Goal: Task Accomplishment & Management: Manage account settings

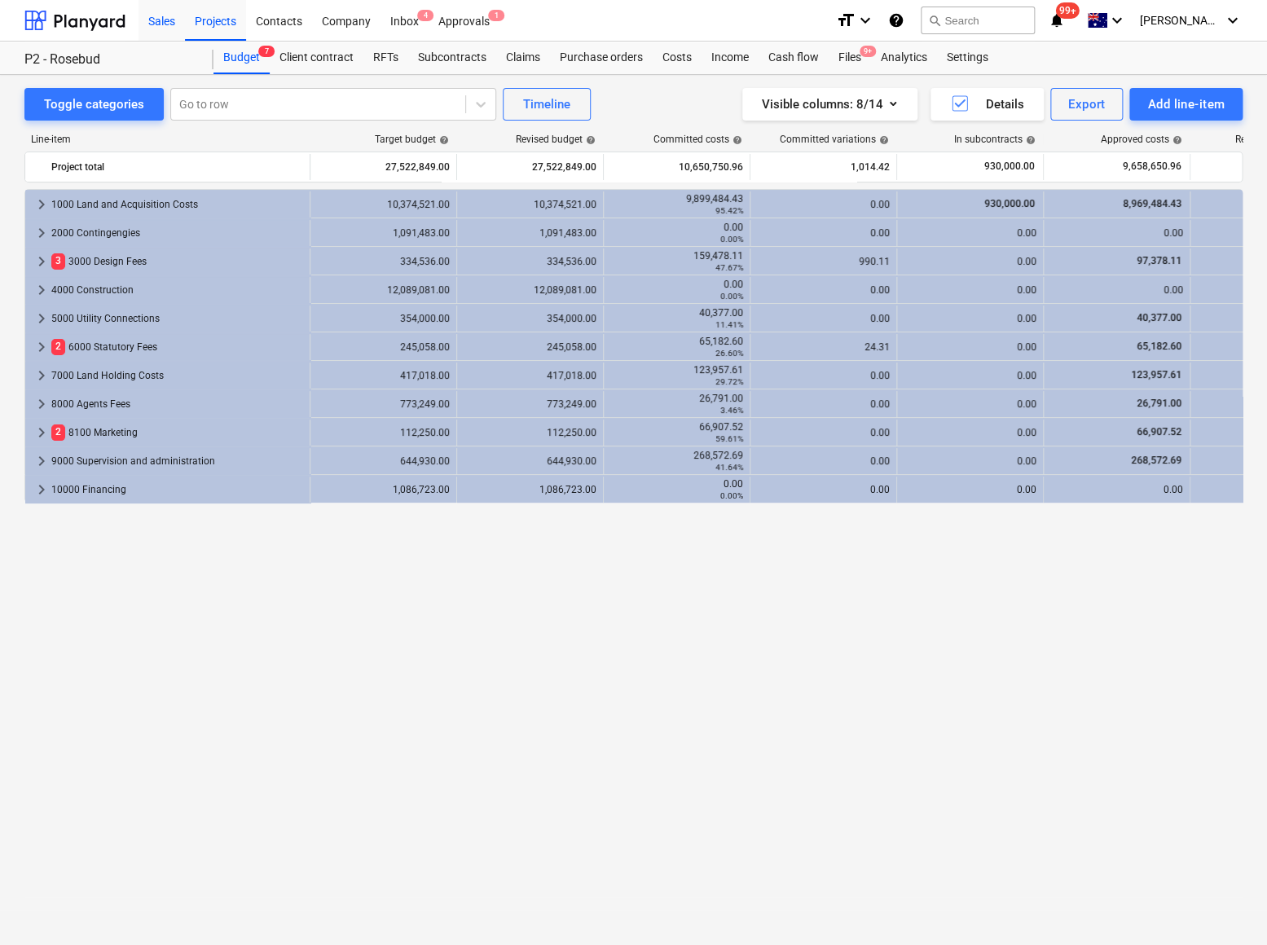
click at [172, 24] on div "Sales" at bounding box center [162, 20] width 46 height 42
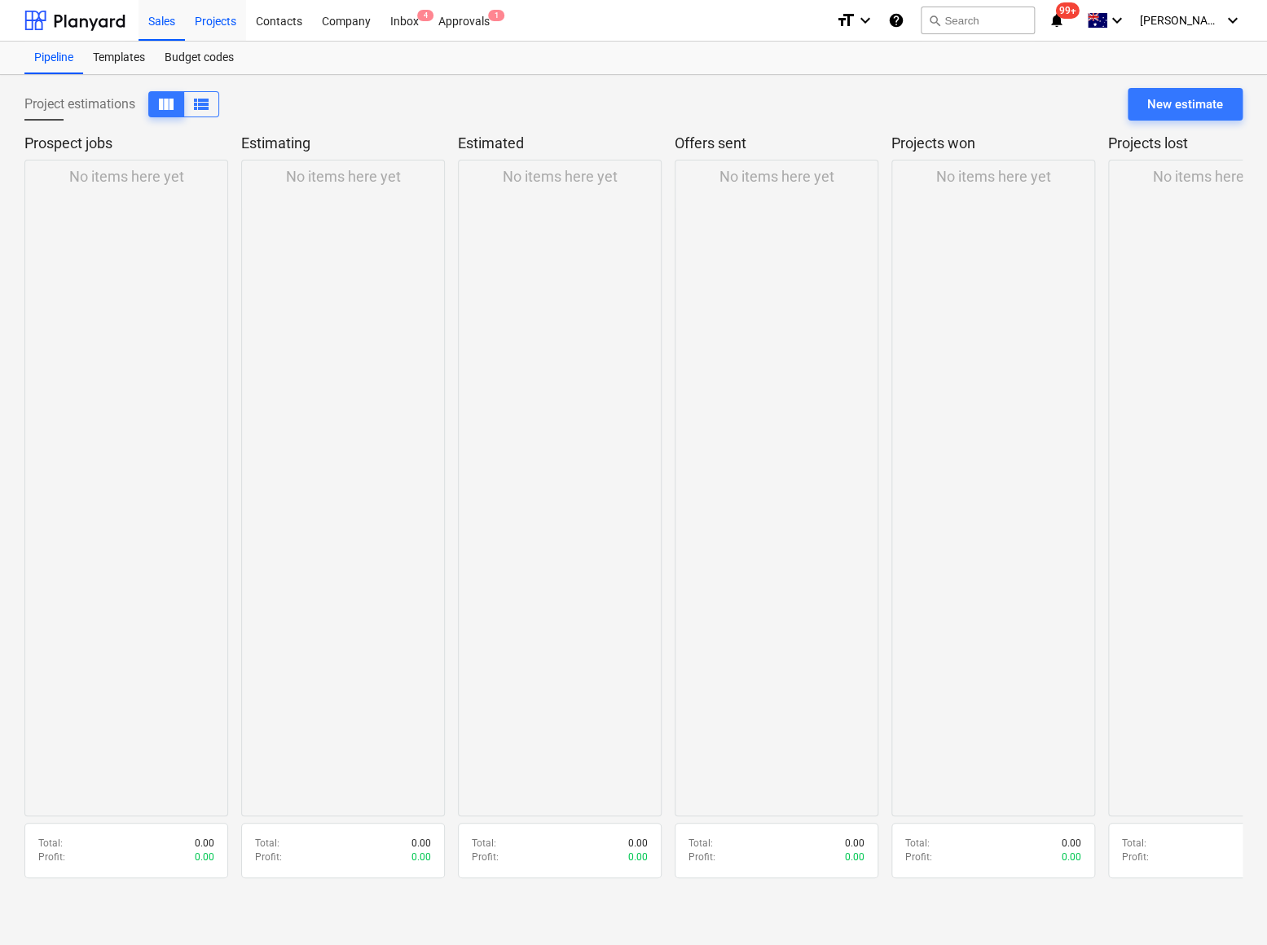
click at [209, 29] on div "Projects" at bounding box center [215, 20] width 61 height 42
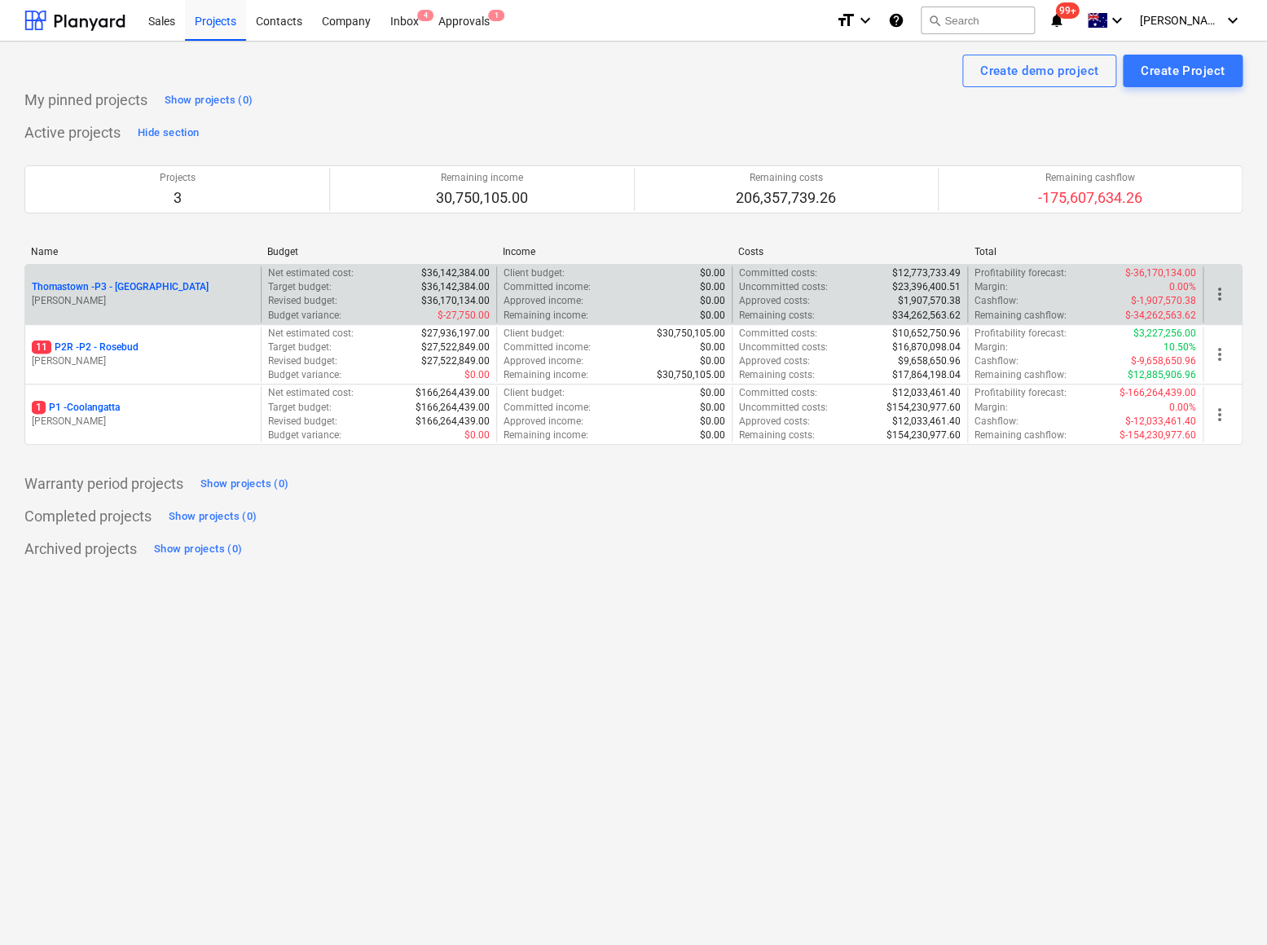
click at [100, 288] on p "Thomastown - P3 - [GEOGRAPHIC_DATA]" at bounding box center [120, 287] width 177 height 14
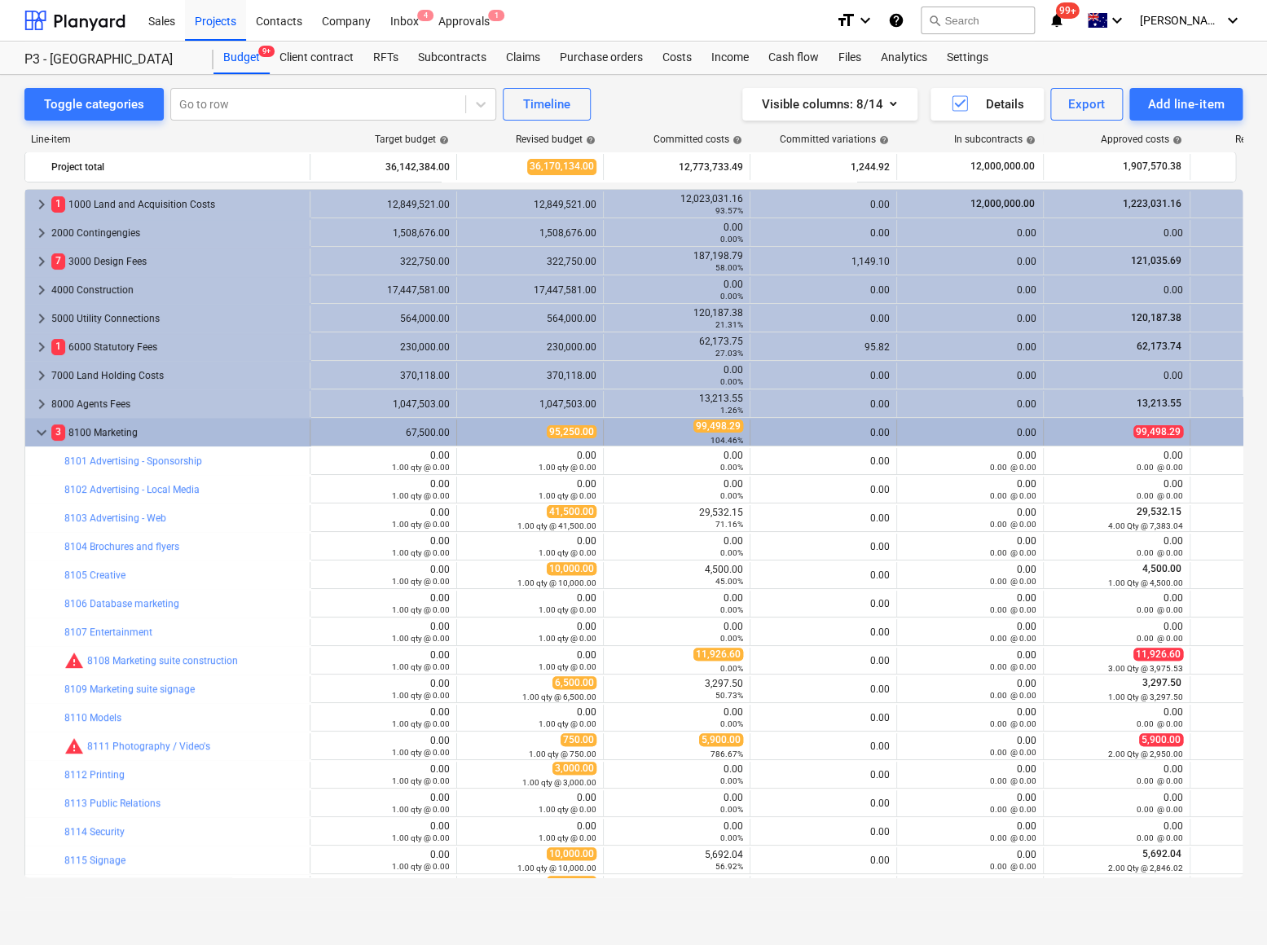
click at [43, 433] on span "keyboard_arrow_down" at bounding box center [42, 433] width 20 height 20
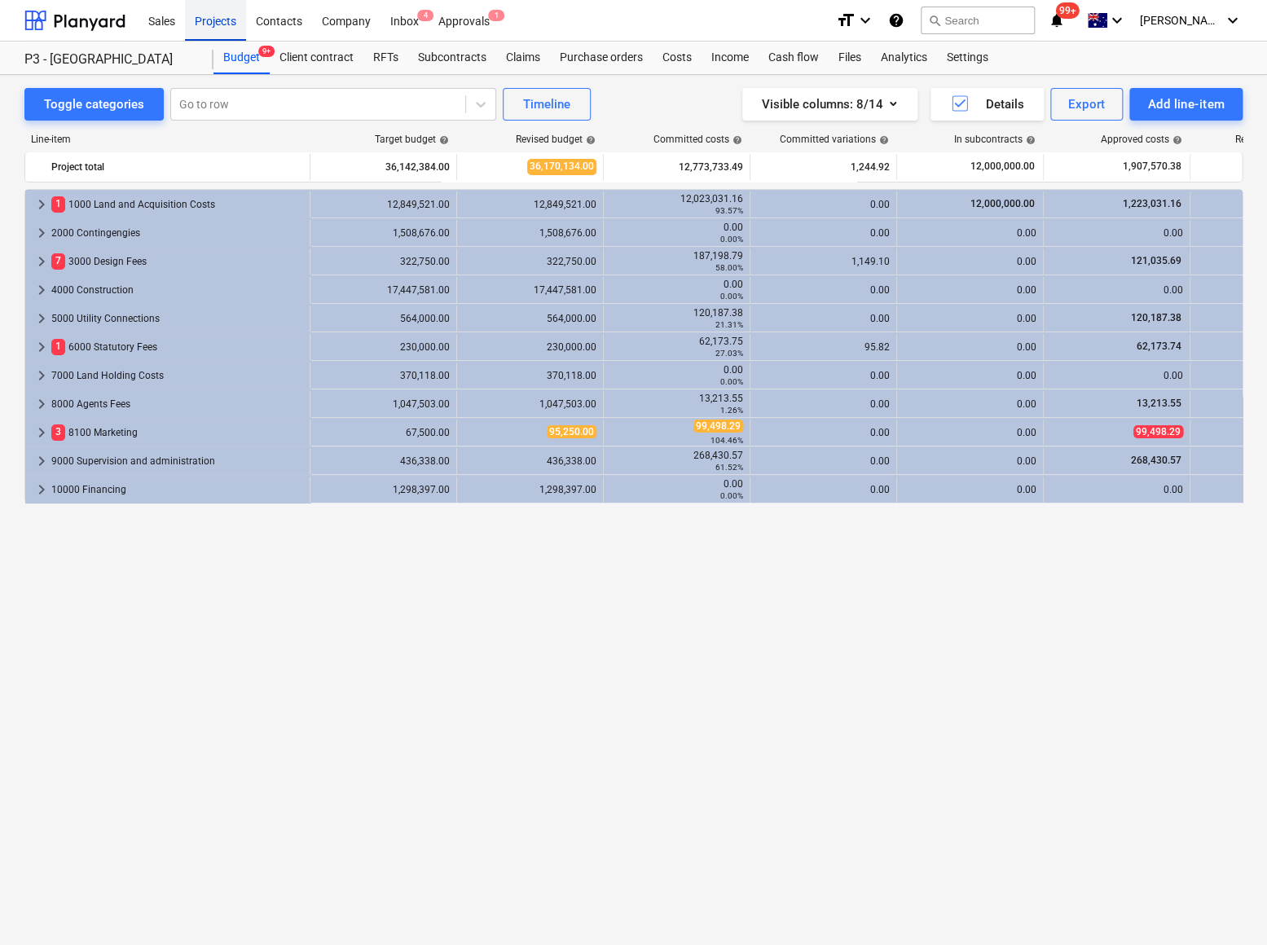
click at [201, 32] on div "Projects" at bounding box center [215, 20] width 61 height 42
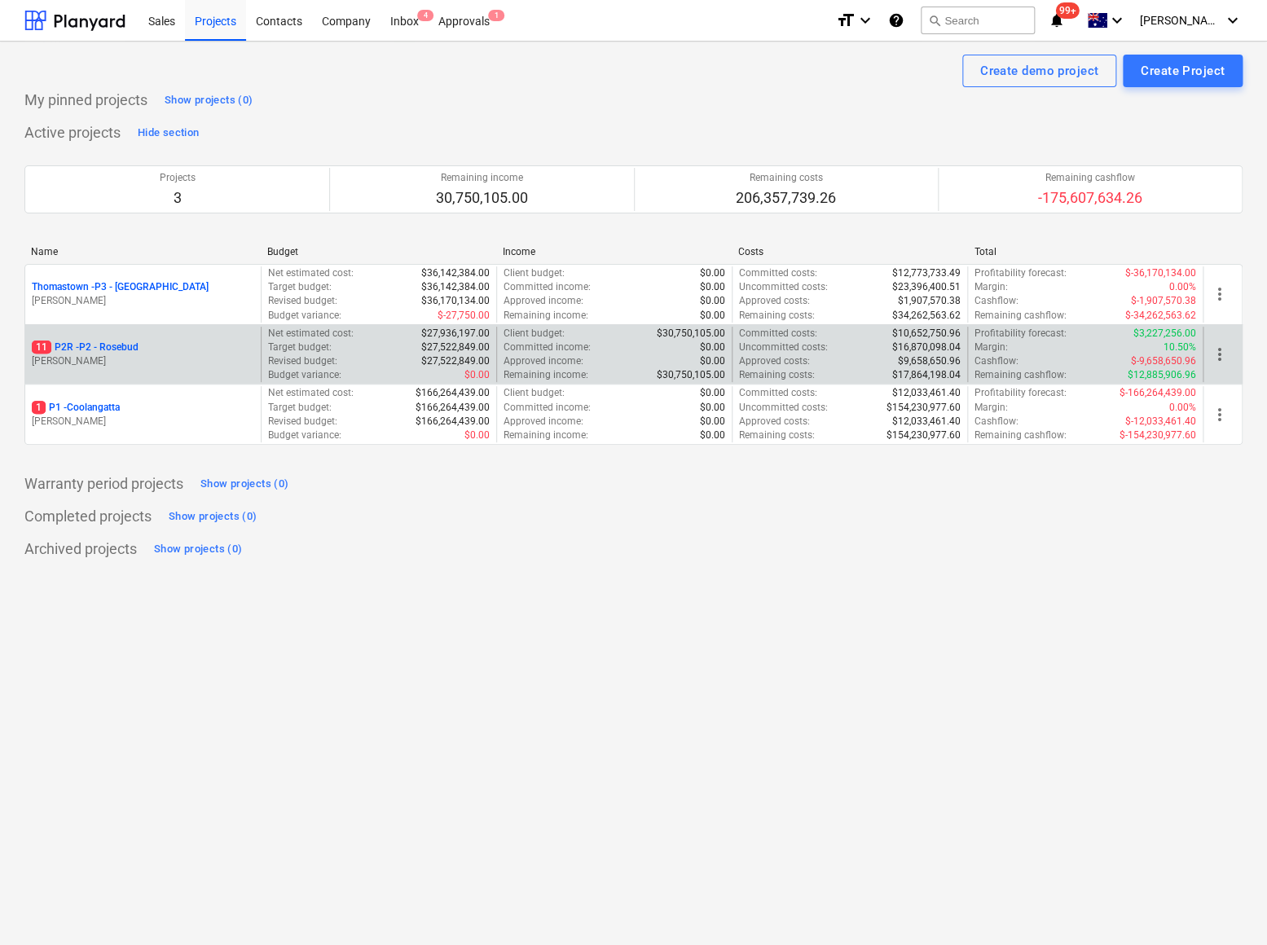
click at [96, 345] on p "11 P2R - P2 - Rosebud" at bounding box center [85, 348] width 107 height 14
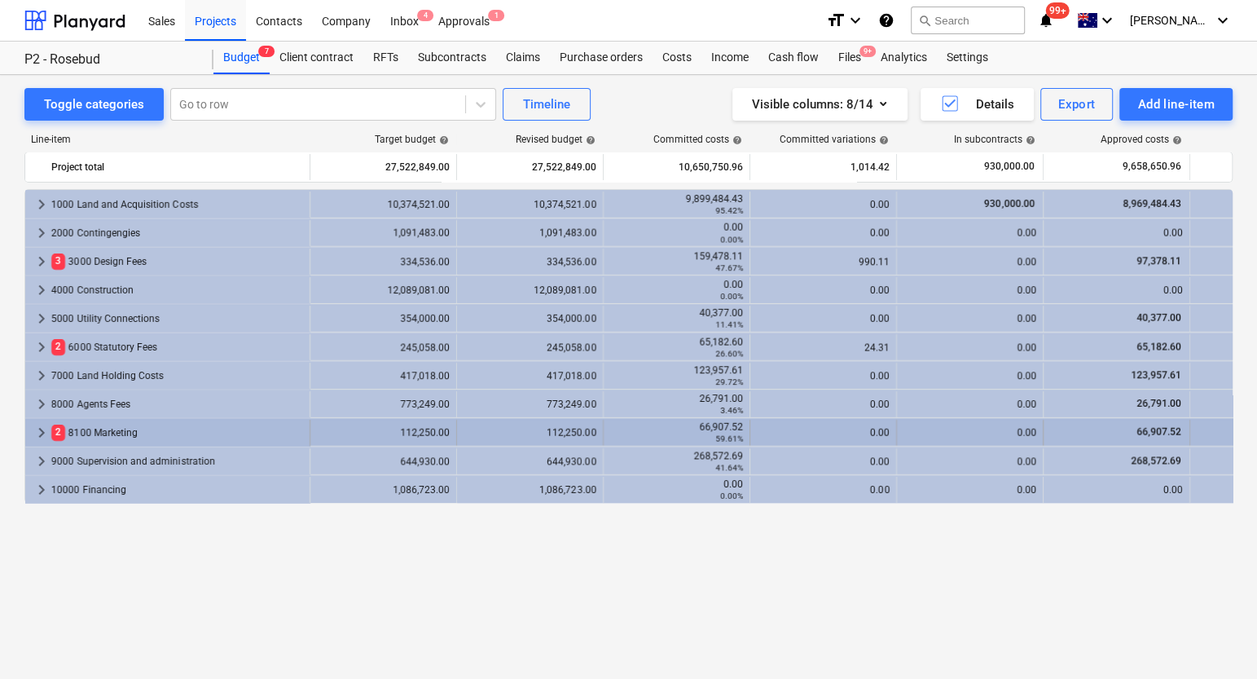
click at [41, 434] on span "keyboard_arrow_right" at bounding box center [42, 433] width 20 height 20
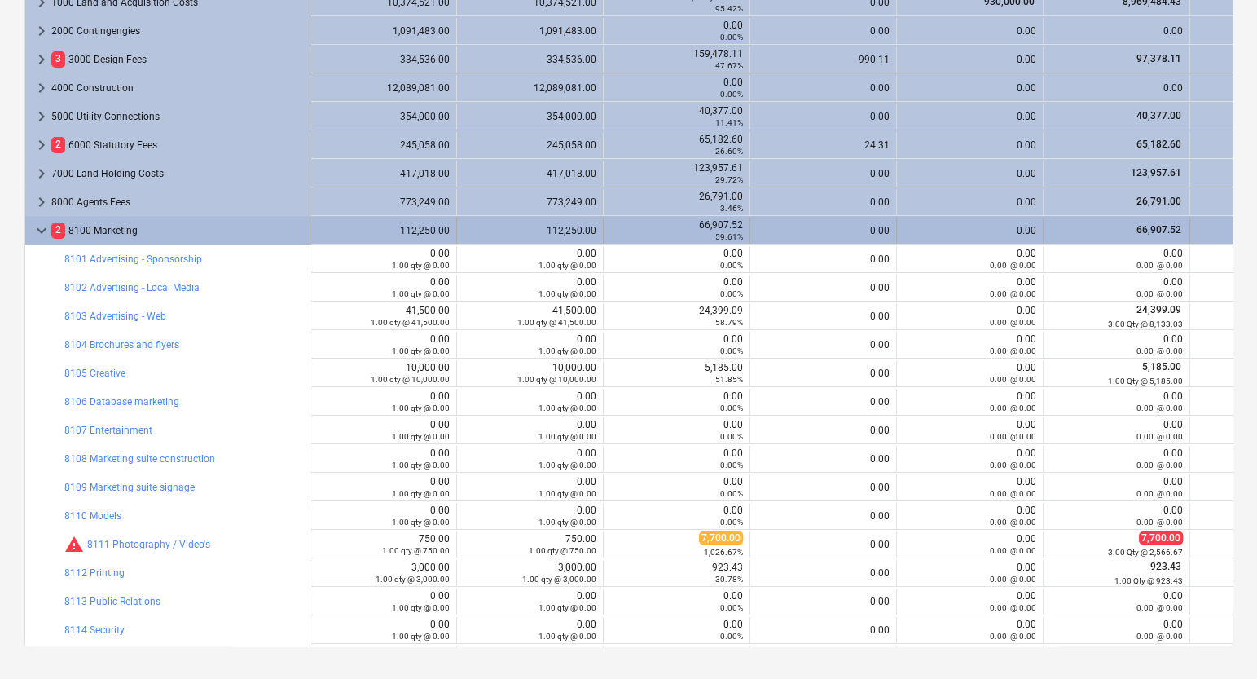
click at [37, 235] on span "keyboard_arrow_down" at bounding box center [42, 231] width 20 height 20
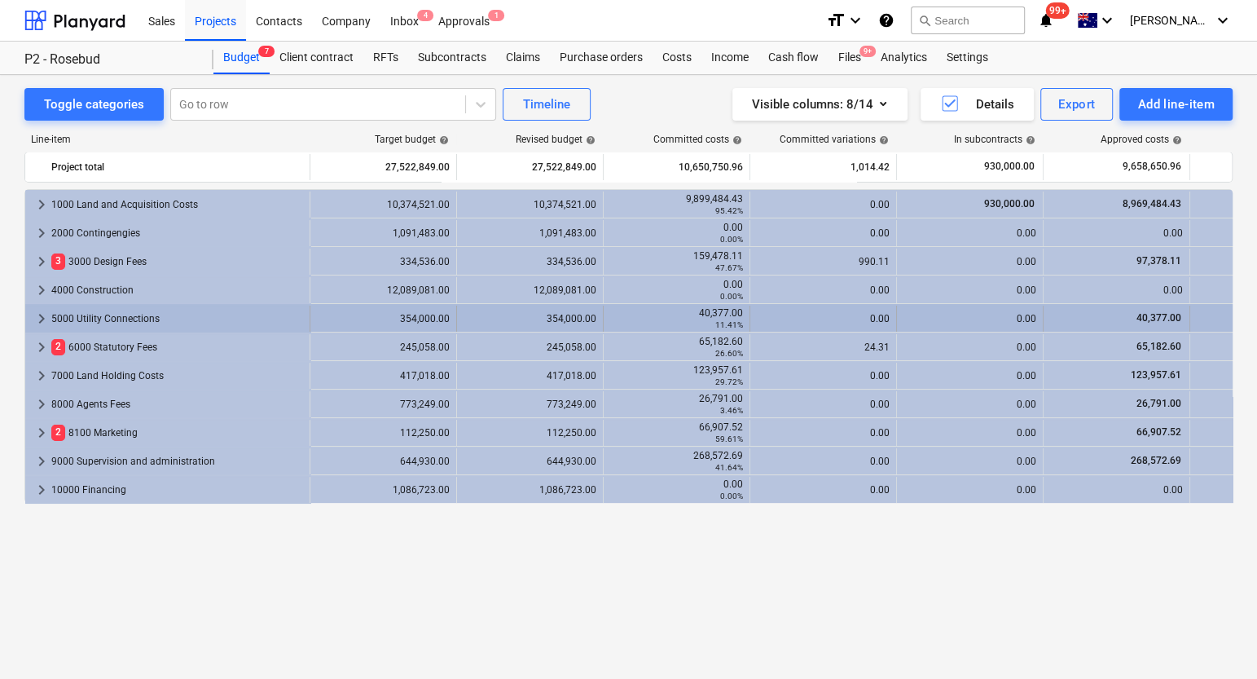
click at [41, 315] on span "keyboard_arrow_right" at bounding box center [42, 319] width 20 height 20
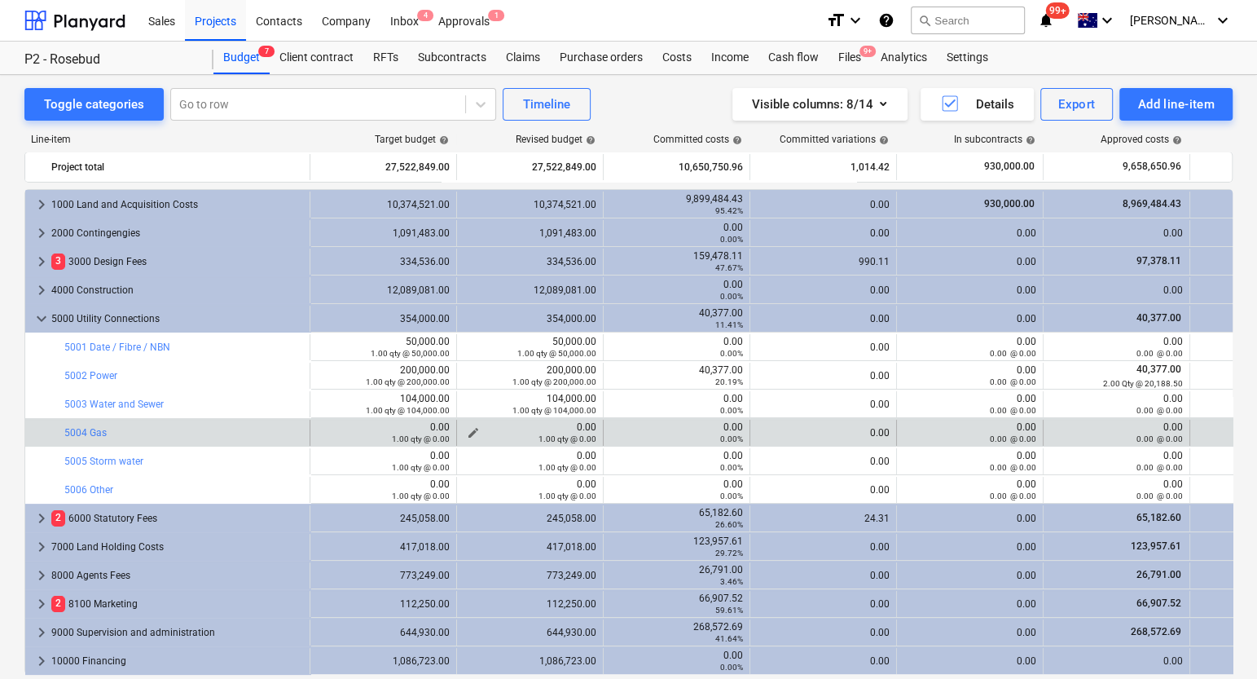
click at [474, 432] on div "edit 0.00 1.00 qty @ 0.00" at bounding box center [530, 432] width 133 height 23
click at [473, 429] on span "edit" at bounding box center [473, 432] width 13 height 13
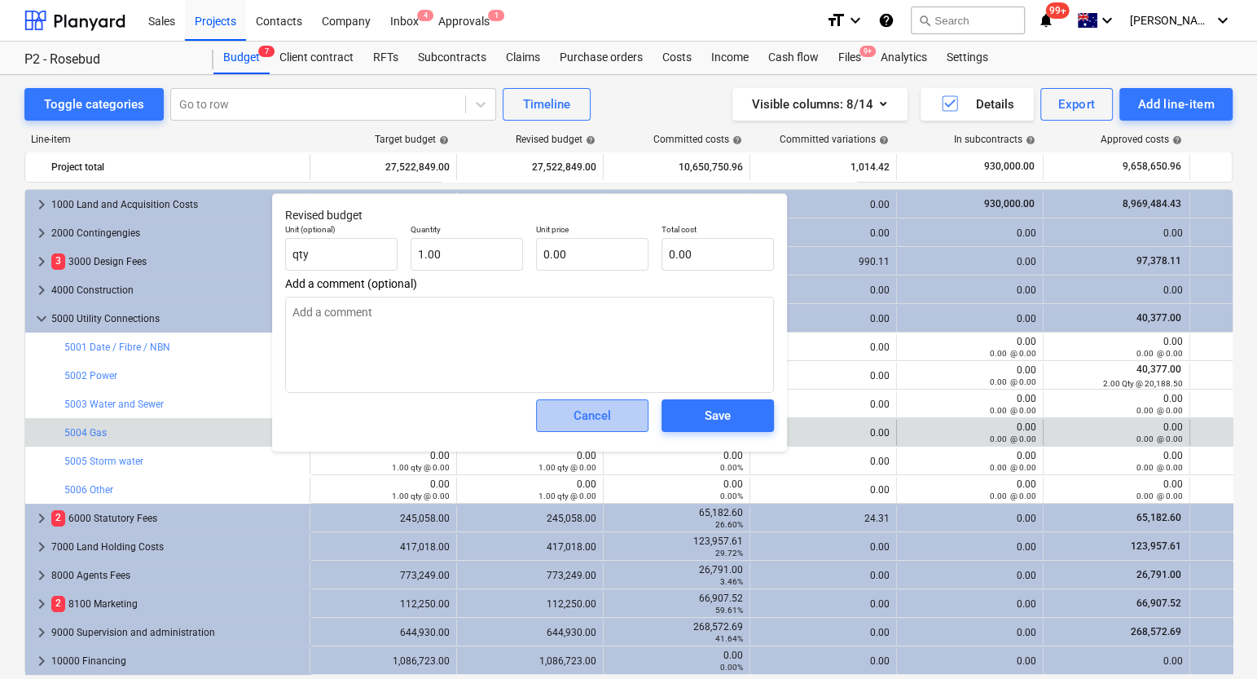
click at [589, 421] on div "Cancel" at bounding box center [592, 415] width 37 height 21
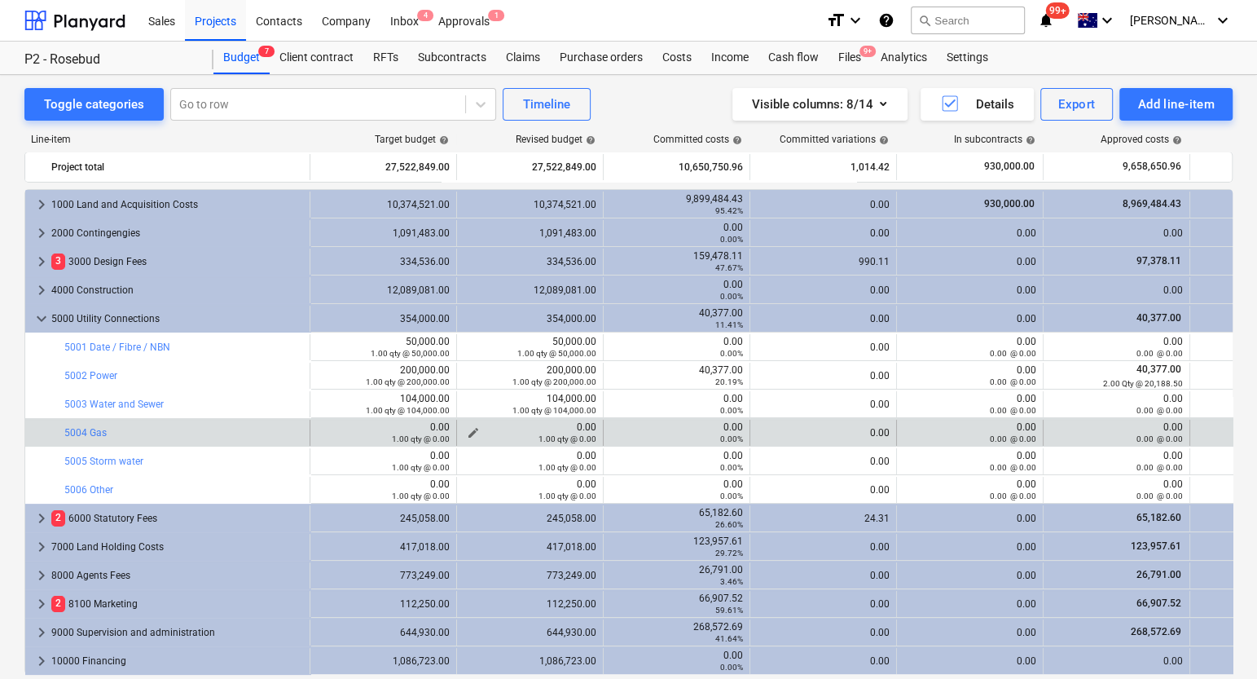
click at [472, 428] on span "edit" at bounding box center [473, 432] width 13 height 13
type textarea "x"
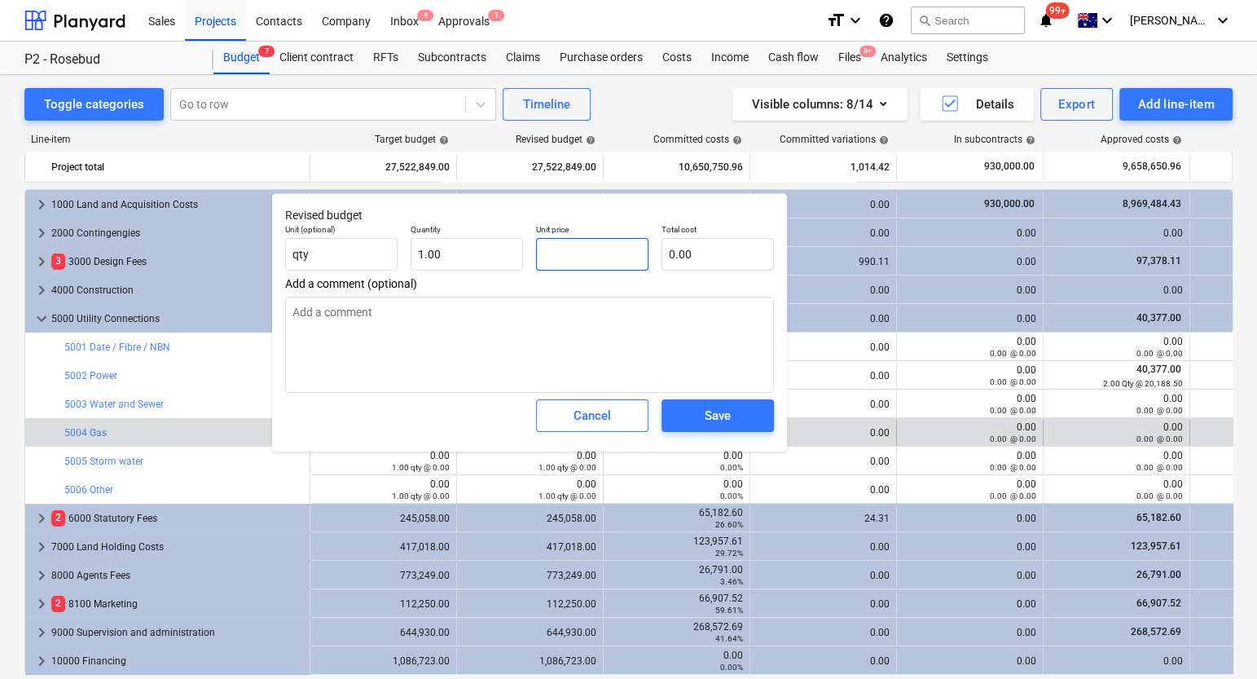
click at [619, 246] on input "text" at bounding box center [592, 254] width 112 height 33
type textarea "x"
type input "7"
type input "7.00"
type textarea "x"
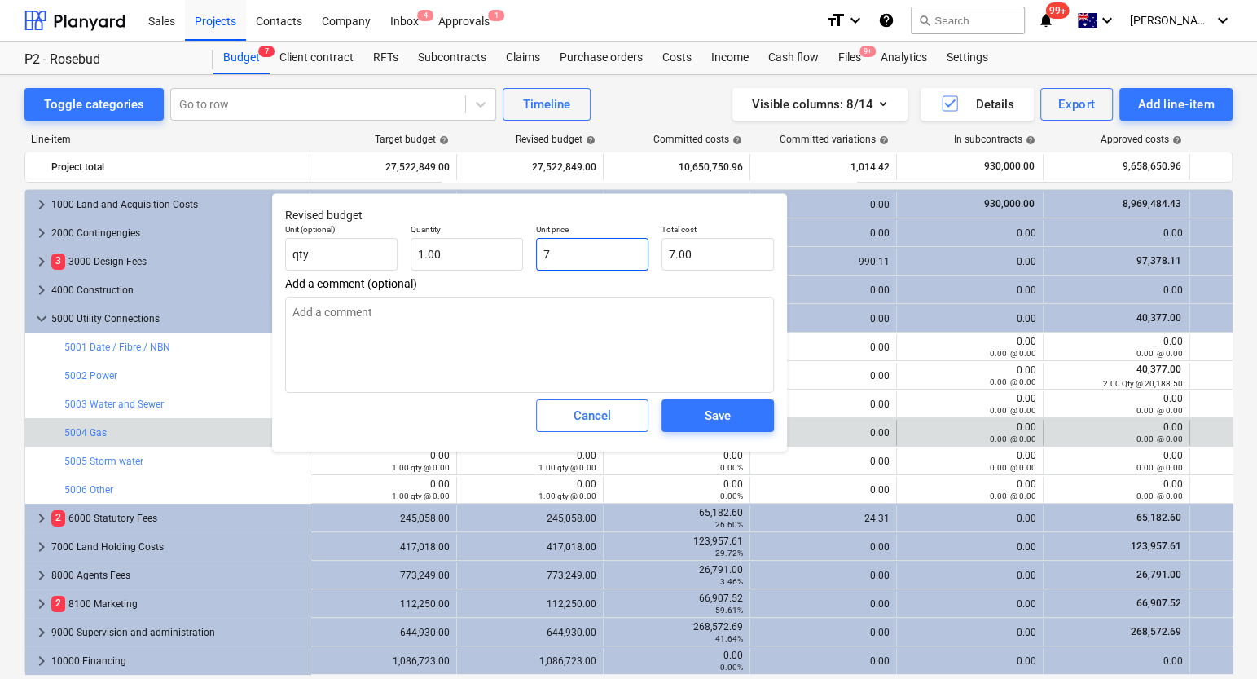
type input "75"
type input "75.00"
type textarea "x"
type input "750"
type input "750.00"
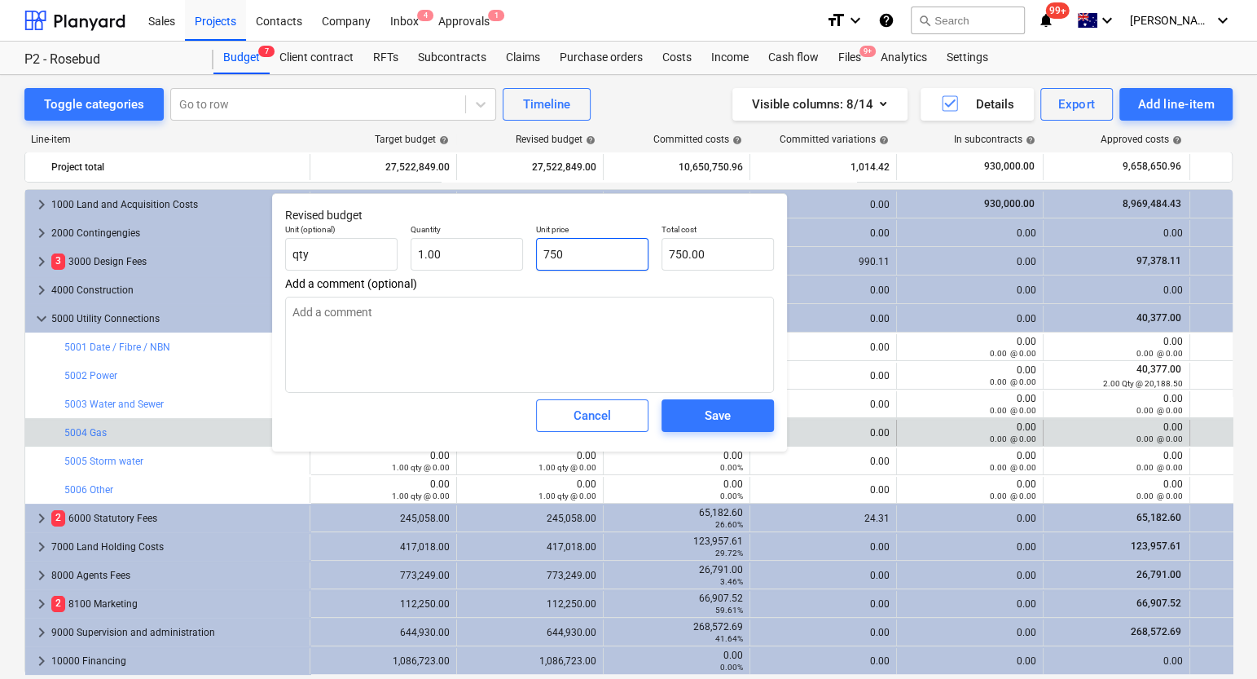
type textarea "x"
type input "7500"
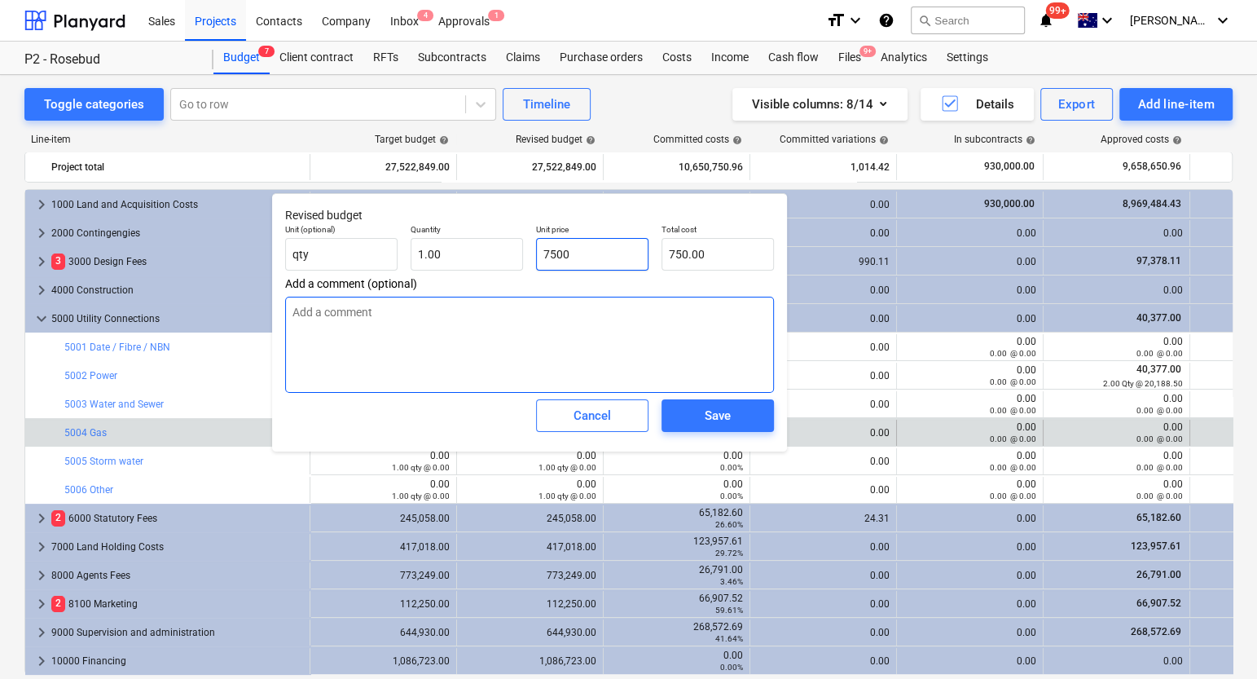
type input "7,500.00"
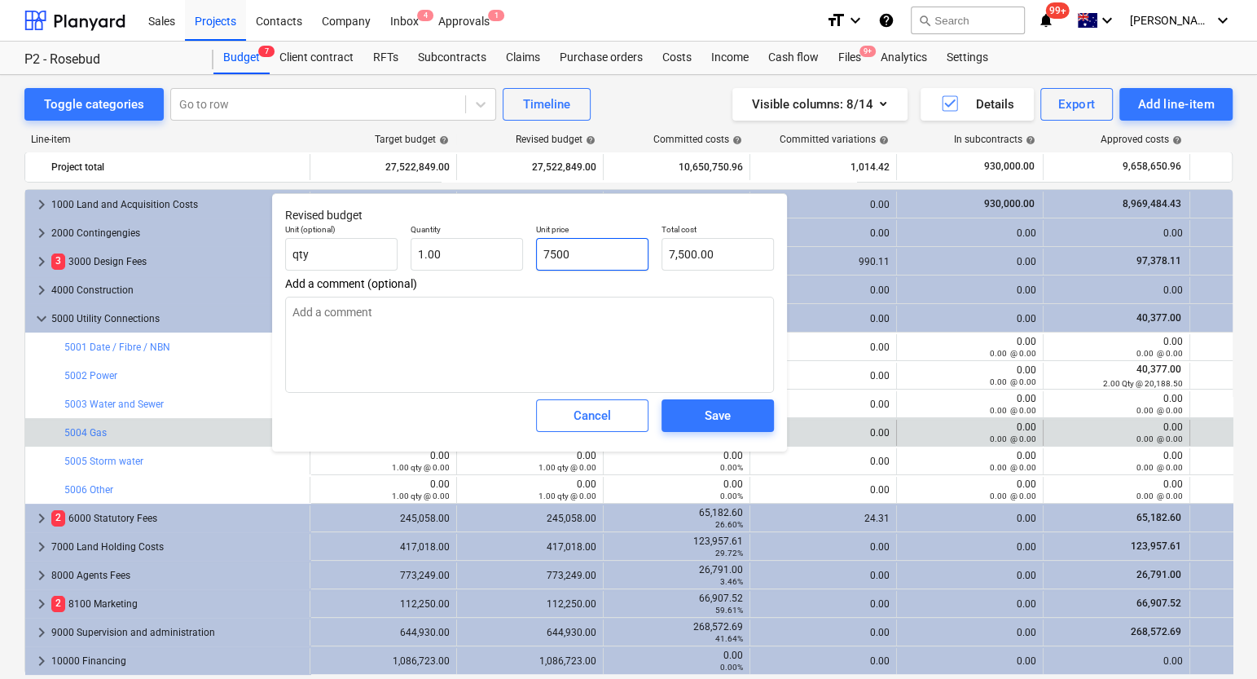
type textarea "x"
type input "75000"
type input "75,000.00"
type input "75000"
type textarea "x"
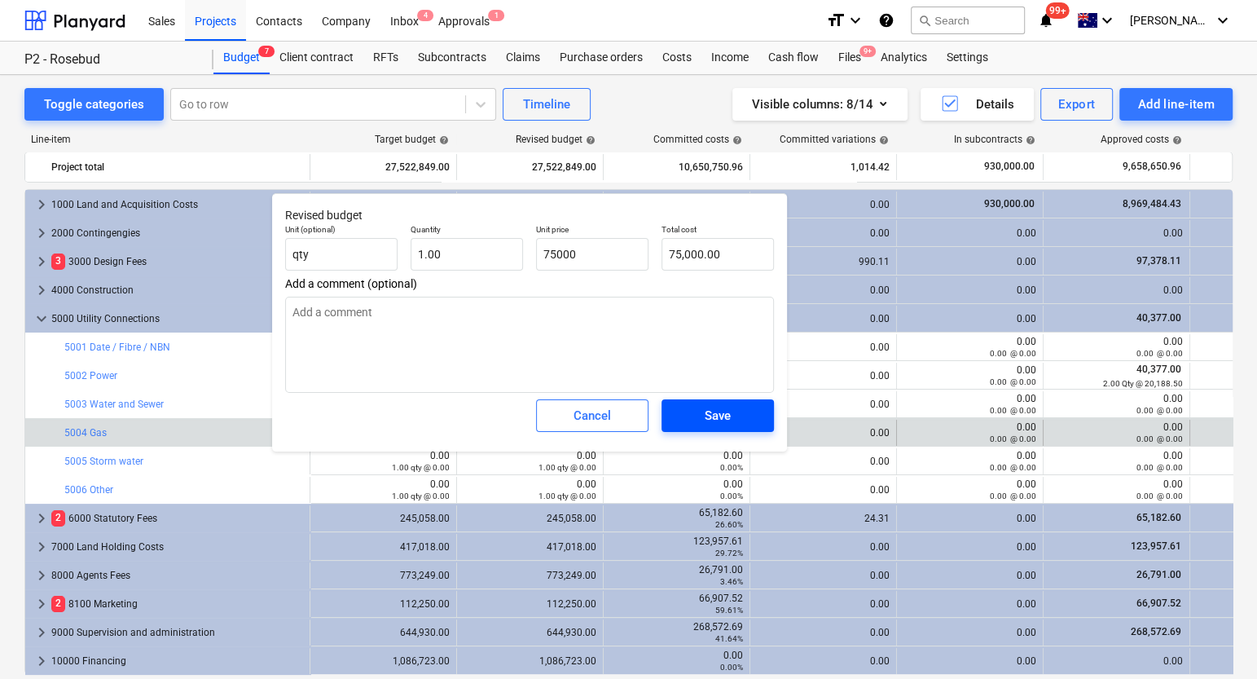
type input "75,000.00"
click at [720, 415] on div "Save" at bounding box center [718, 415] width 26 height 21
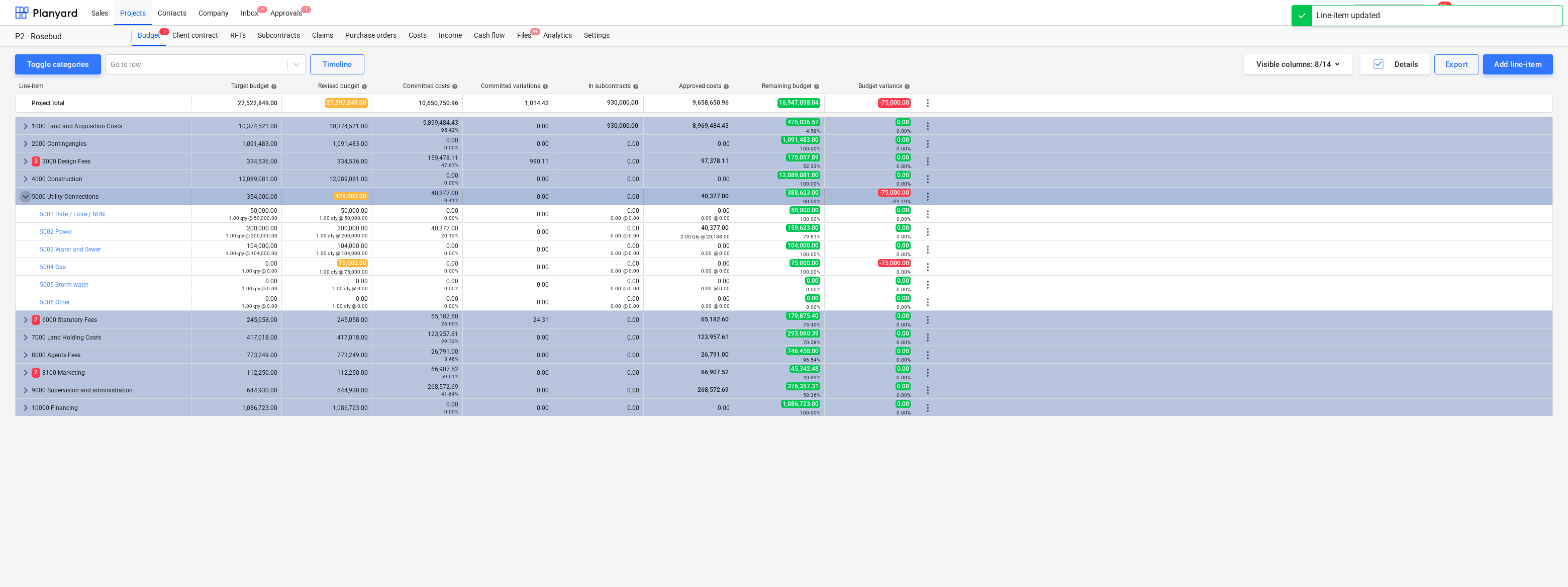
click at [25, 196] on span "keyboard_arrow_down" at bounding box center [26, 197] width 12 height 12
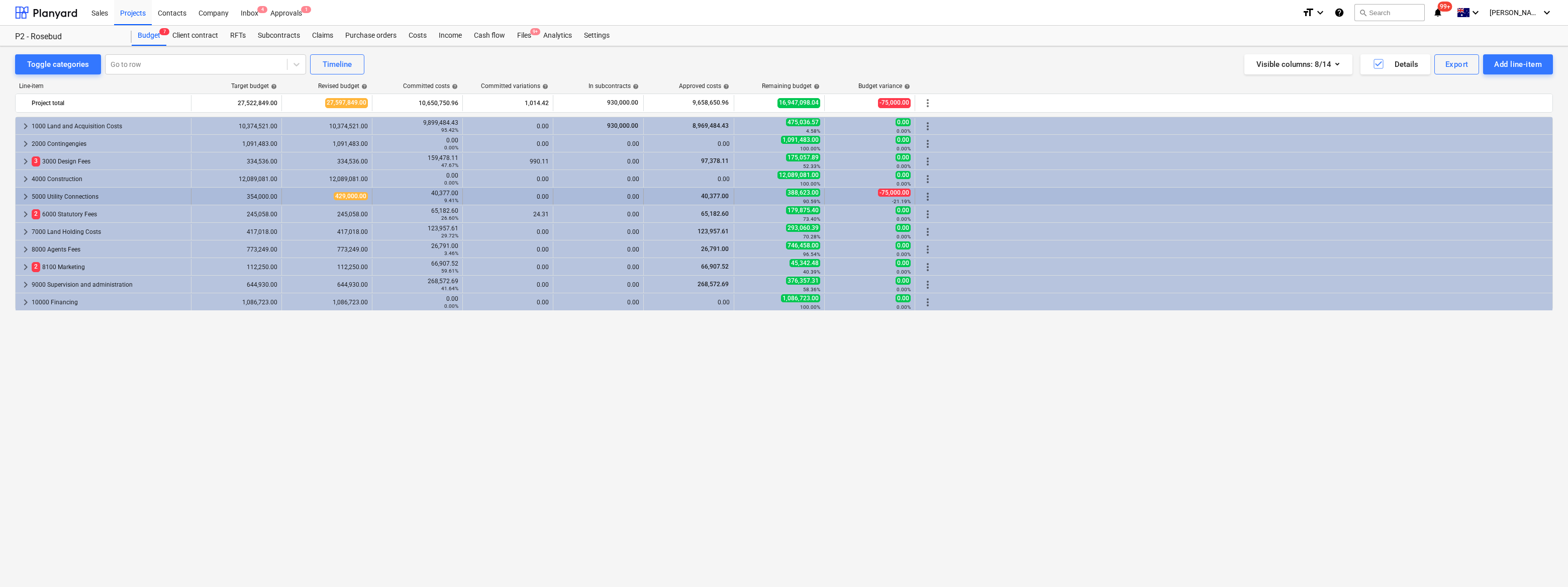
click at [25, 194] on span "keyboard_arrow_right" at bounding box center [26, 197] width 12 height 12
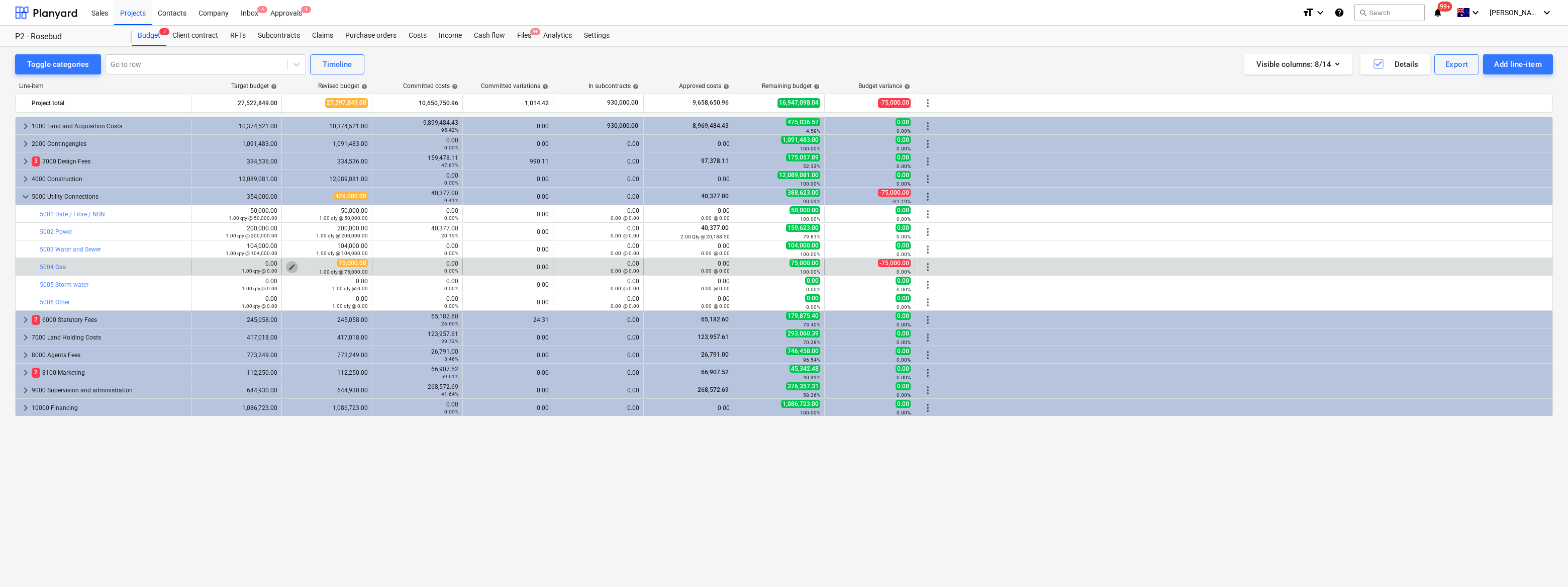
click at [292, 265] on span "edit" at bounding box center [292, 267] width 8 height 8
type textarea "x"
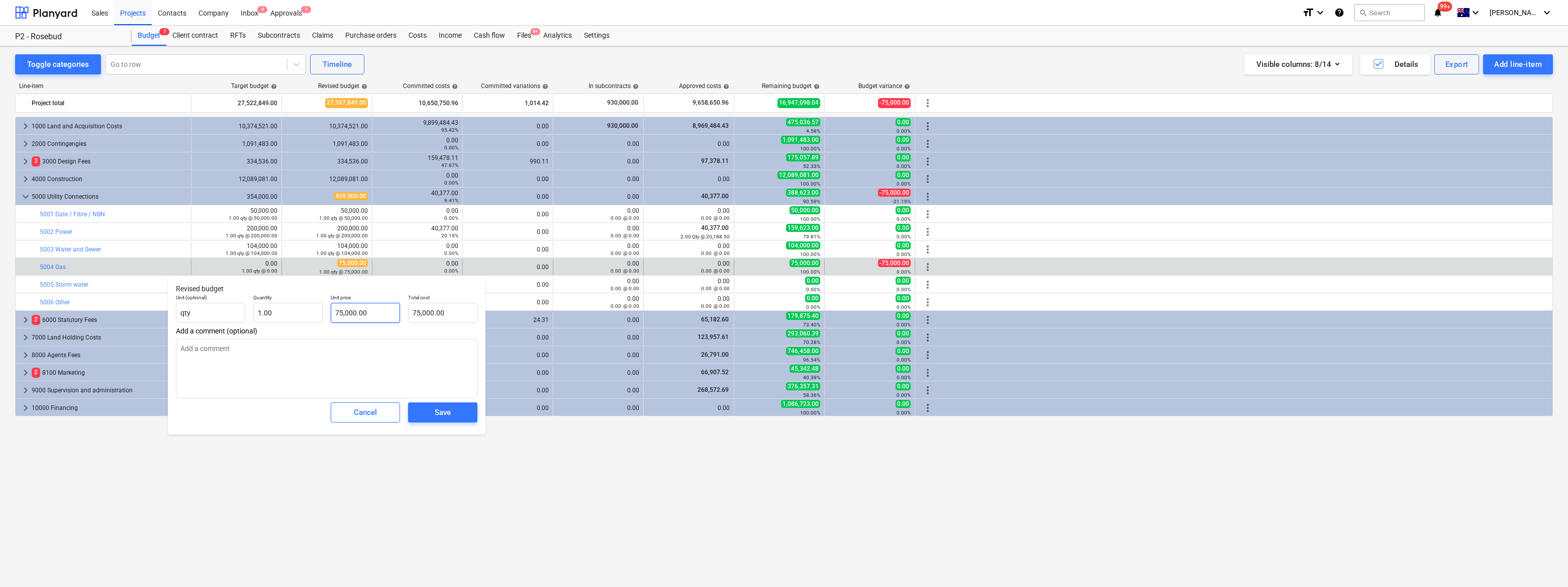
type input "75000"
drag, startPoint x: 379, startPoint y: 313, endPoint x: 262, endPoint y: 288, distance: 119.6
click at [262, 288] on div "Revised budget Unit (optional) qty Quantity 1.00 Unit price 75000 Total cost 75…" at bounding box center [326, 355] width 318 height 159
type textarea "x"
type input "0"
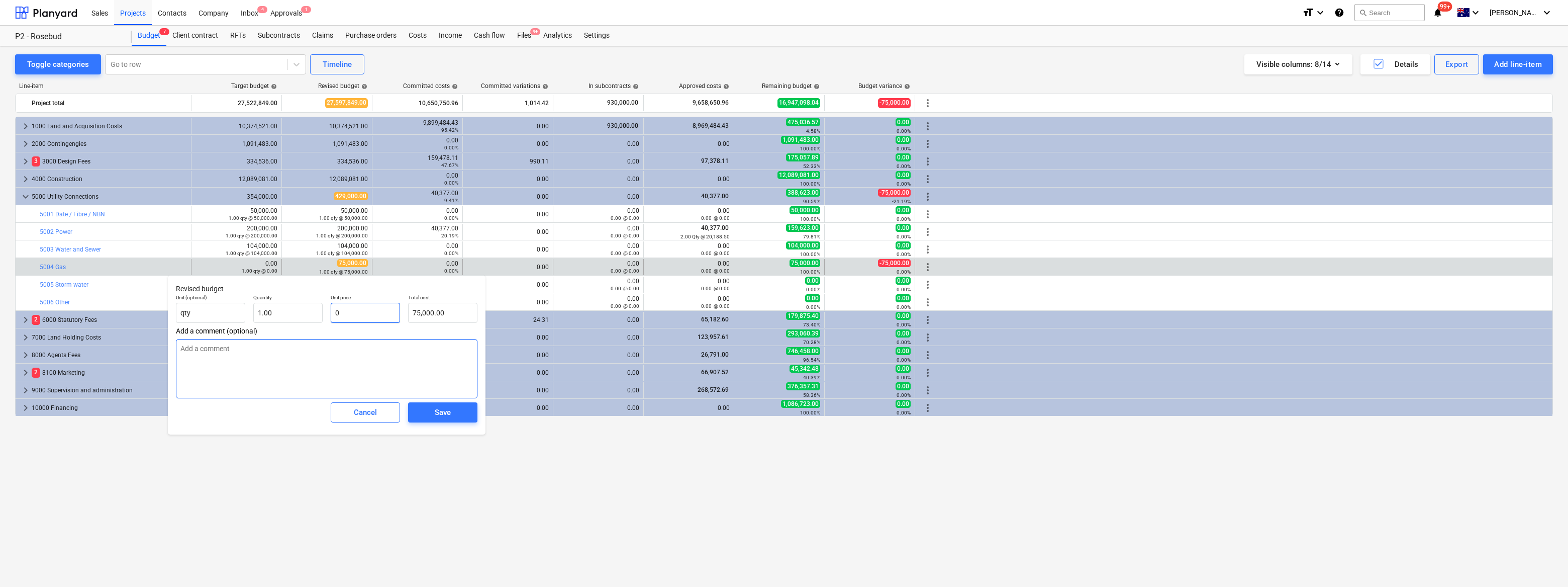
type input "0.00"
type input "0"
type textarea "x"
type input "0.00"
click at [433, 418] on span "Save" at bounding box center [442, 412] width 45 height 13
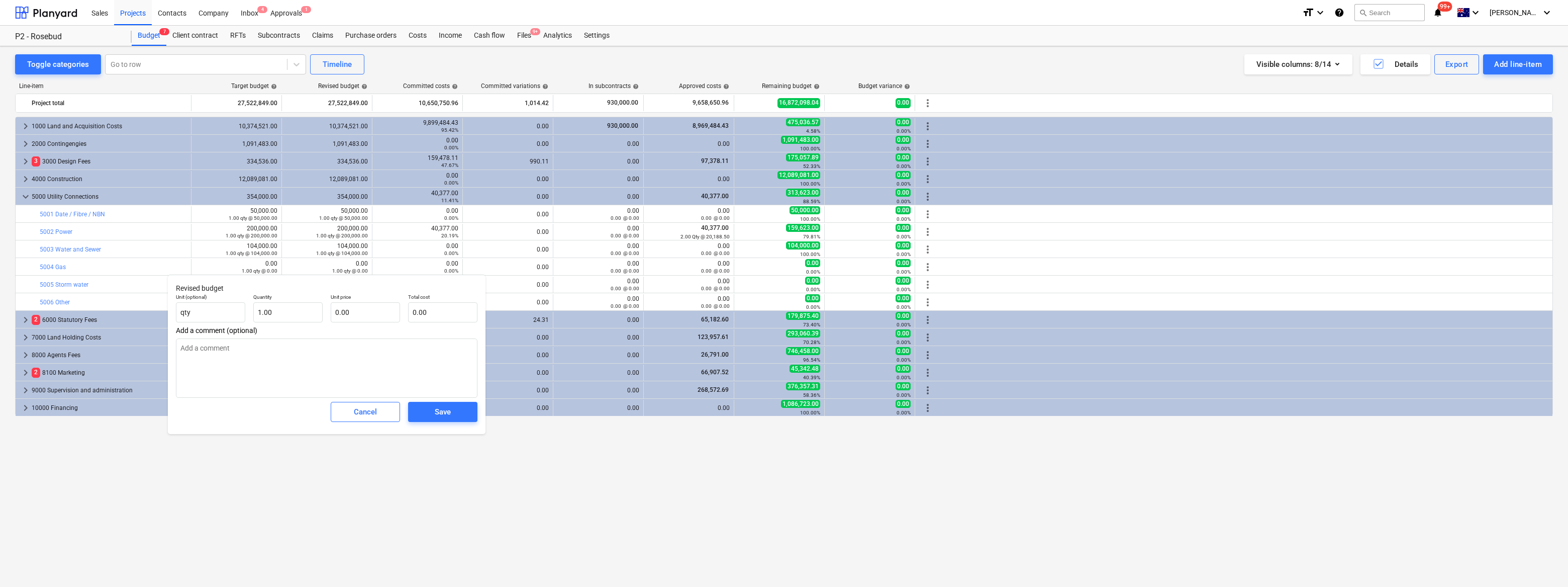
type textarea "x"
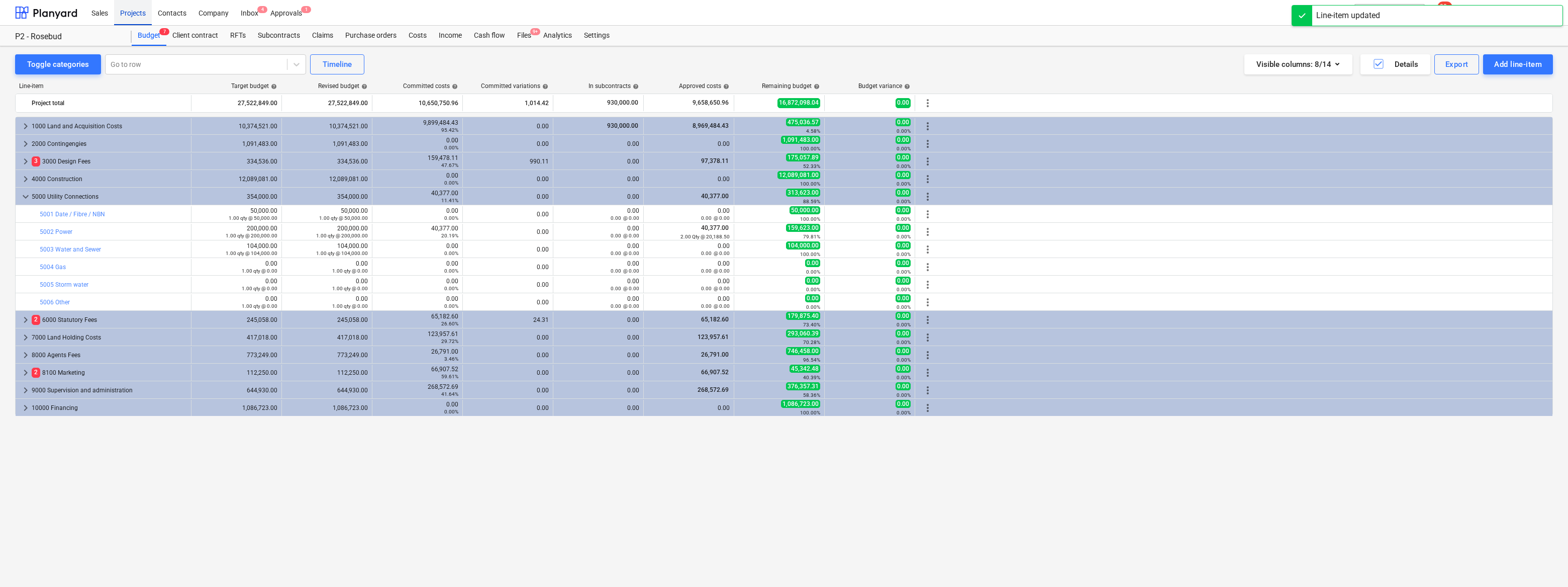
click at [138, 17] on div "Projects" at bounding box center [133, 12] width 38 height 26
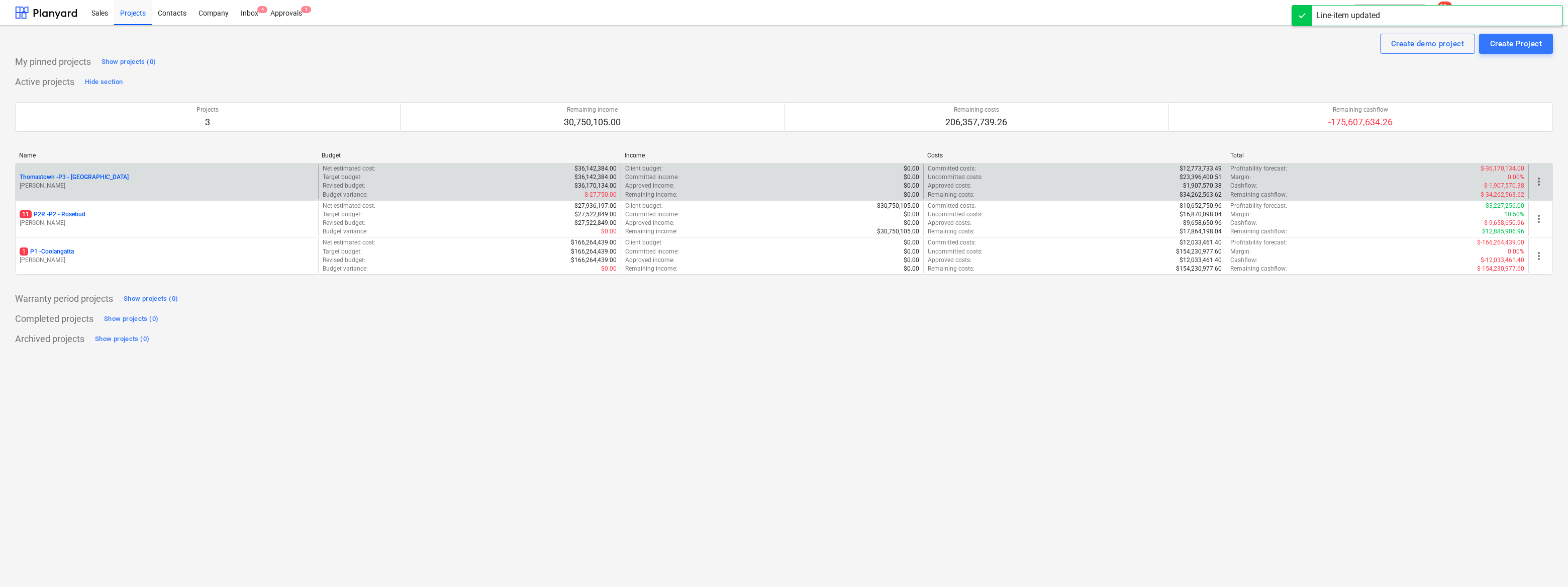
click at [99, 181] on p "[PERSON_NAME]" at bounding box center [167, 186] width 295 height 9
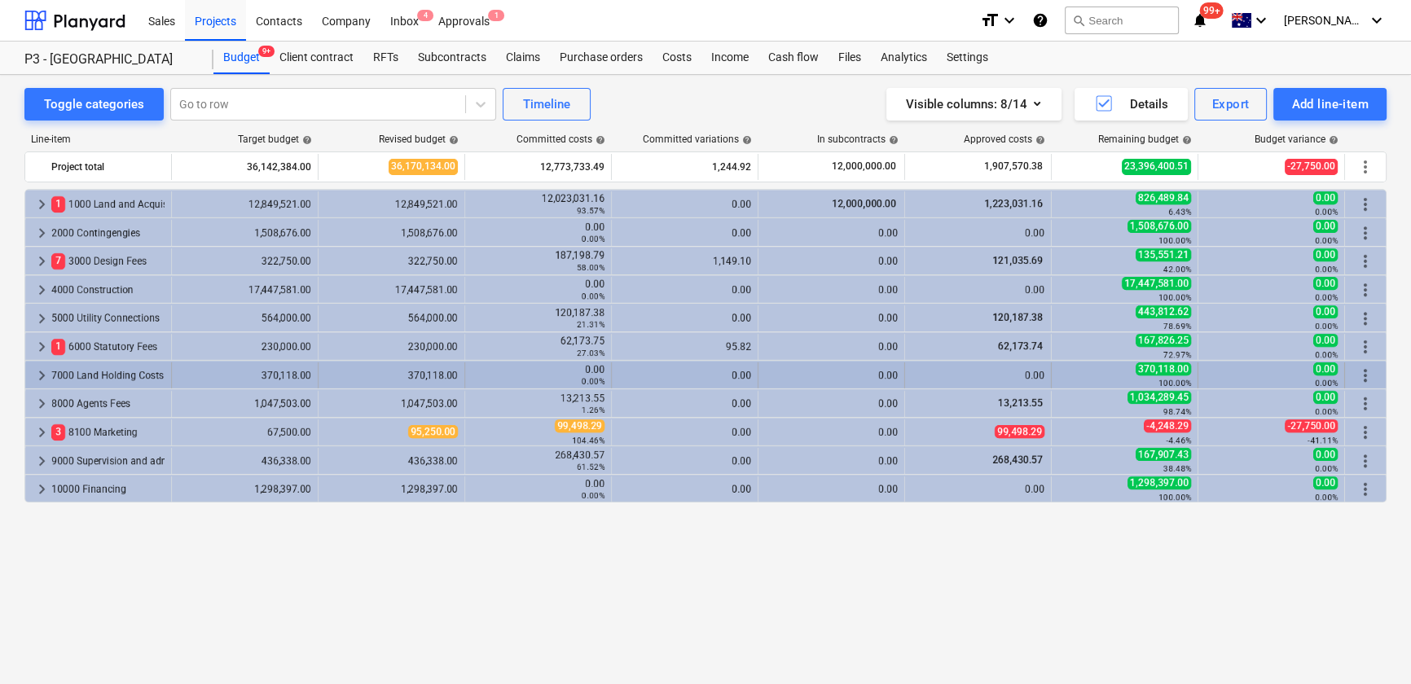
click at [41, 379] on span "keyboard_arrow_right" at bounding box center [42, 376] width 20 height 20
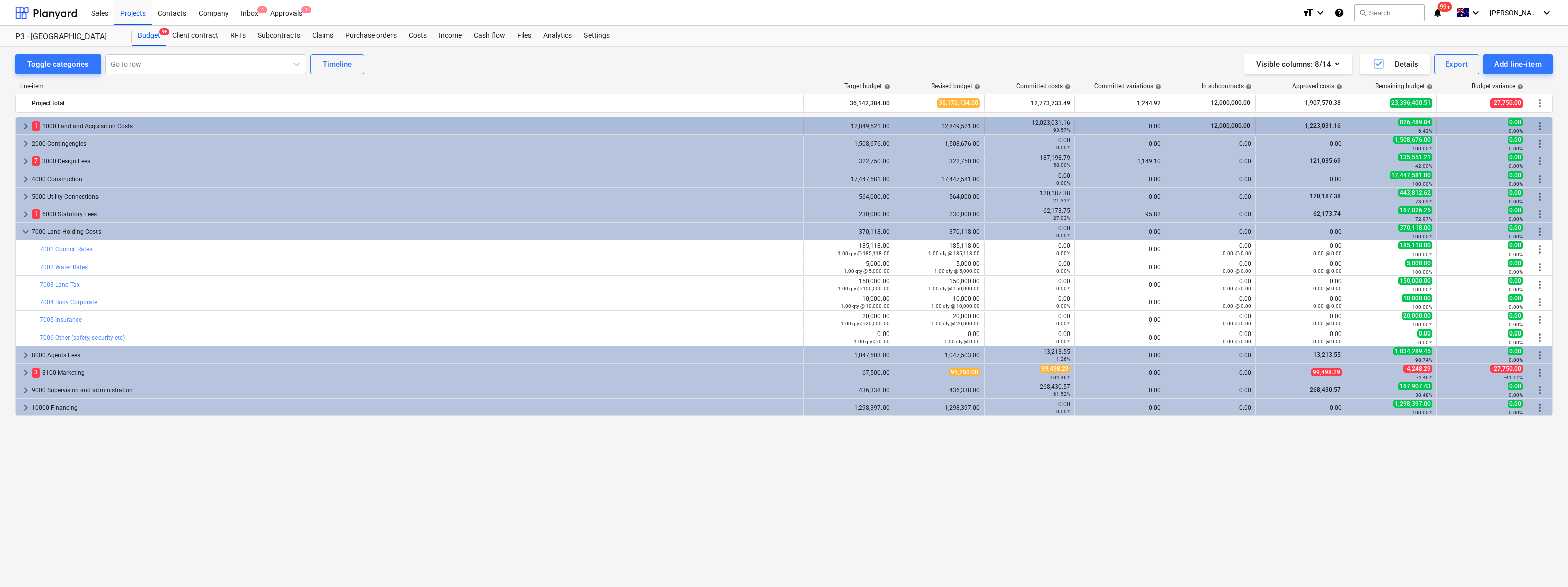
click at [23, 125] on span "keyboard_arrow_right" at bounding box center [26, 127] width 12 height 12
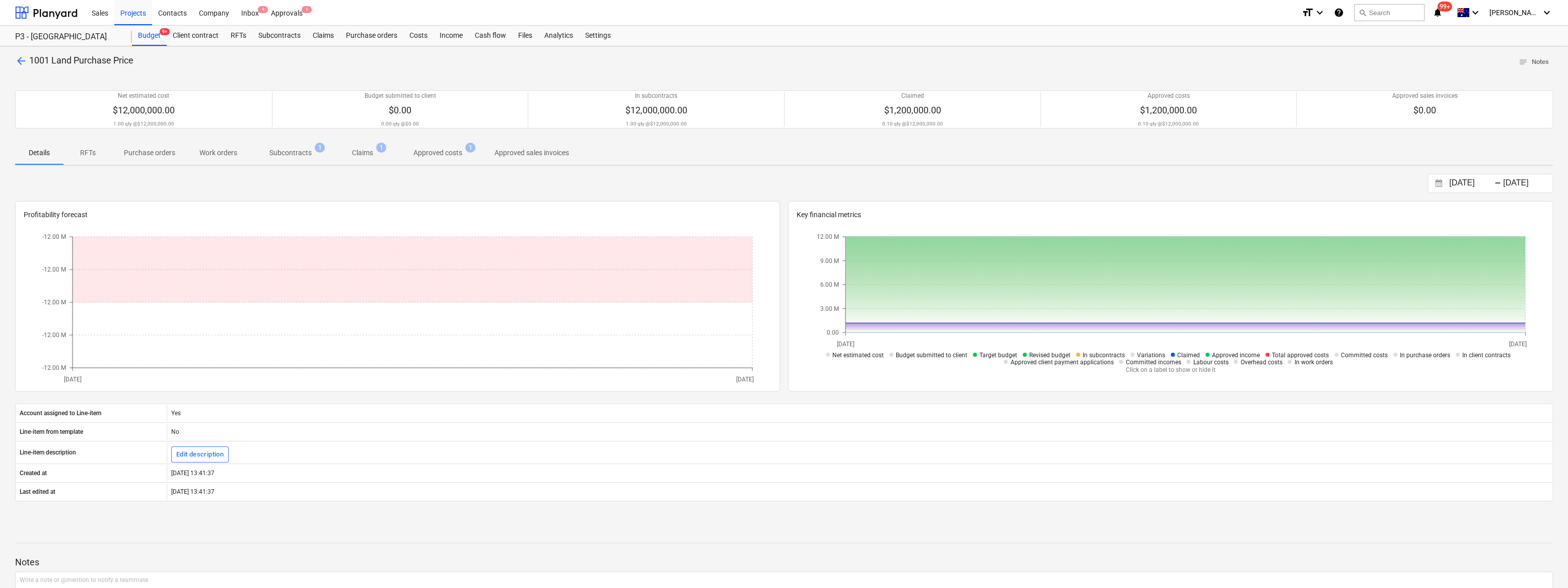
click at [437, 156] on p "Approved costs" at bounding box center [438, 153] width 49 height 11
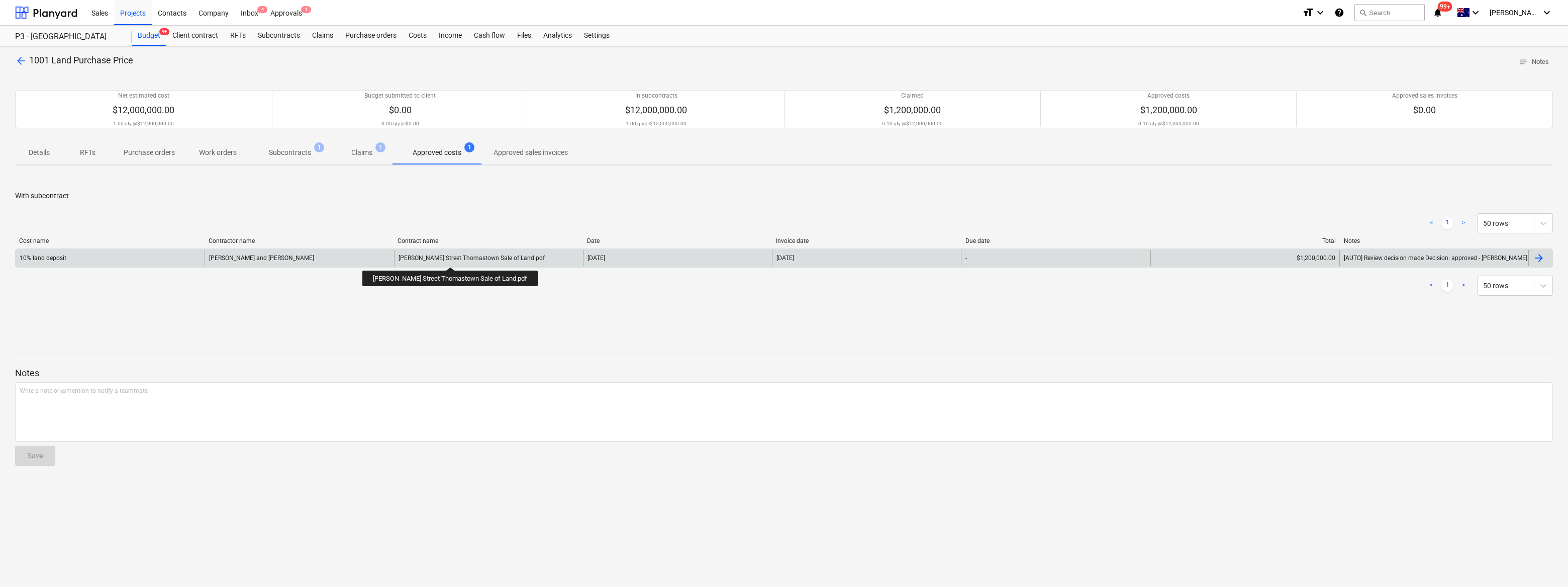
click at [435, 258] on div "Brock Street Thomastown Sale of Land.pdf" at bounding box center [471, 257] width 146 height 7
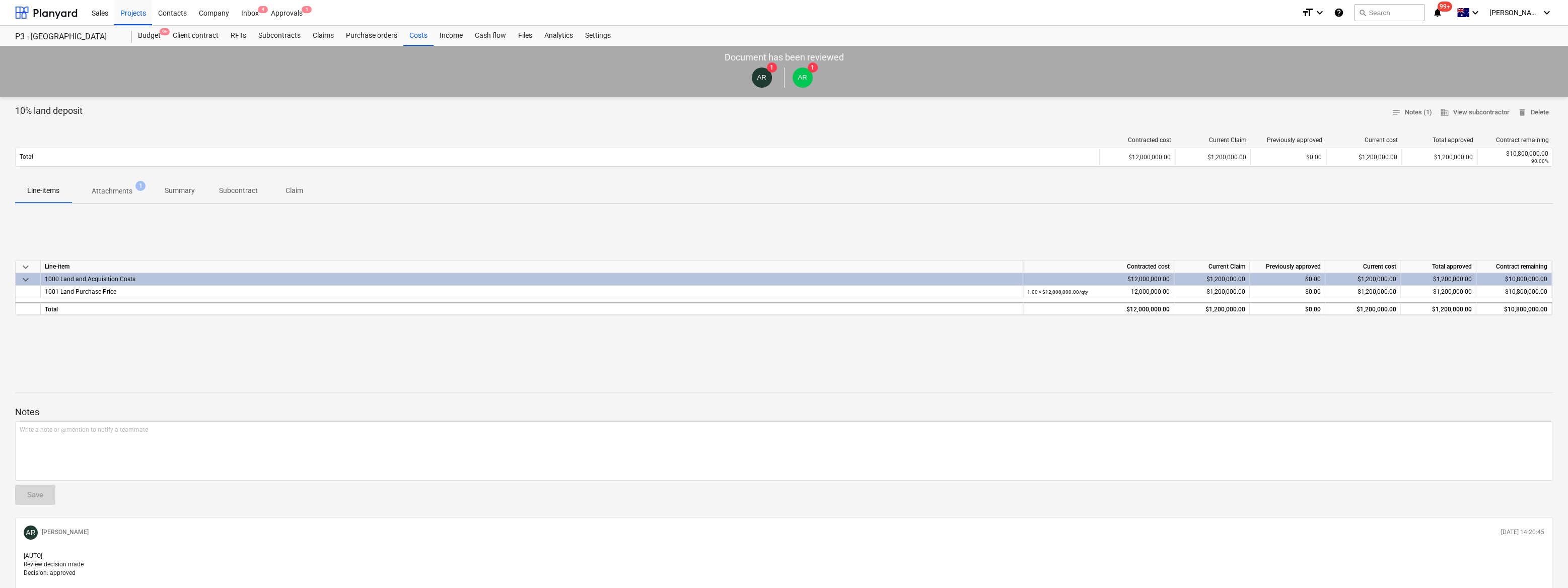
click at [96, 195] on p "Attachments" at bounding box center [112, 191] width 41 height 11
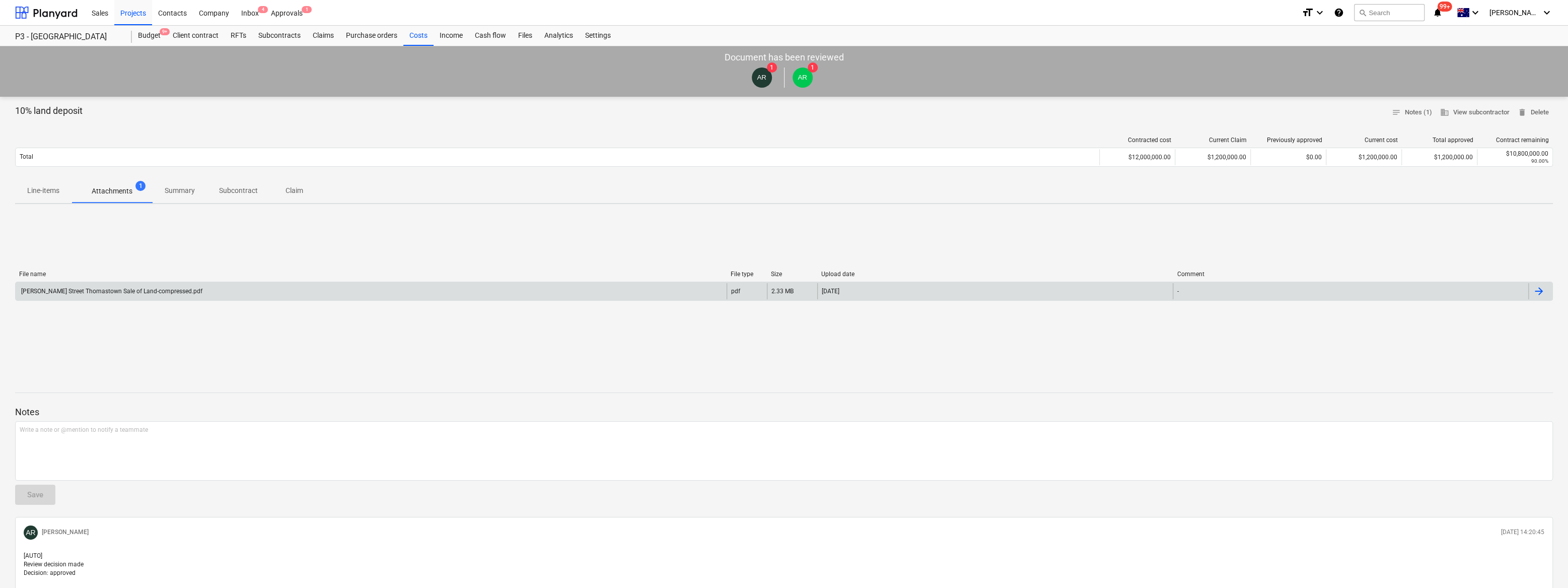
click at [140, 292] on div "Brock Street Thomastown Sale of Land-compressed.pdf" at bounding box center [111, 291] width 183 height 7
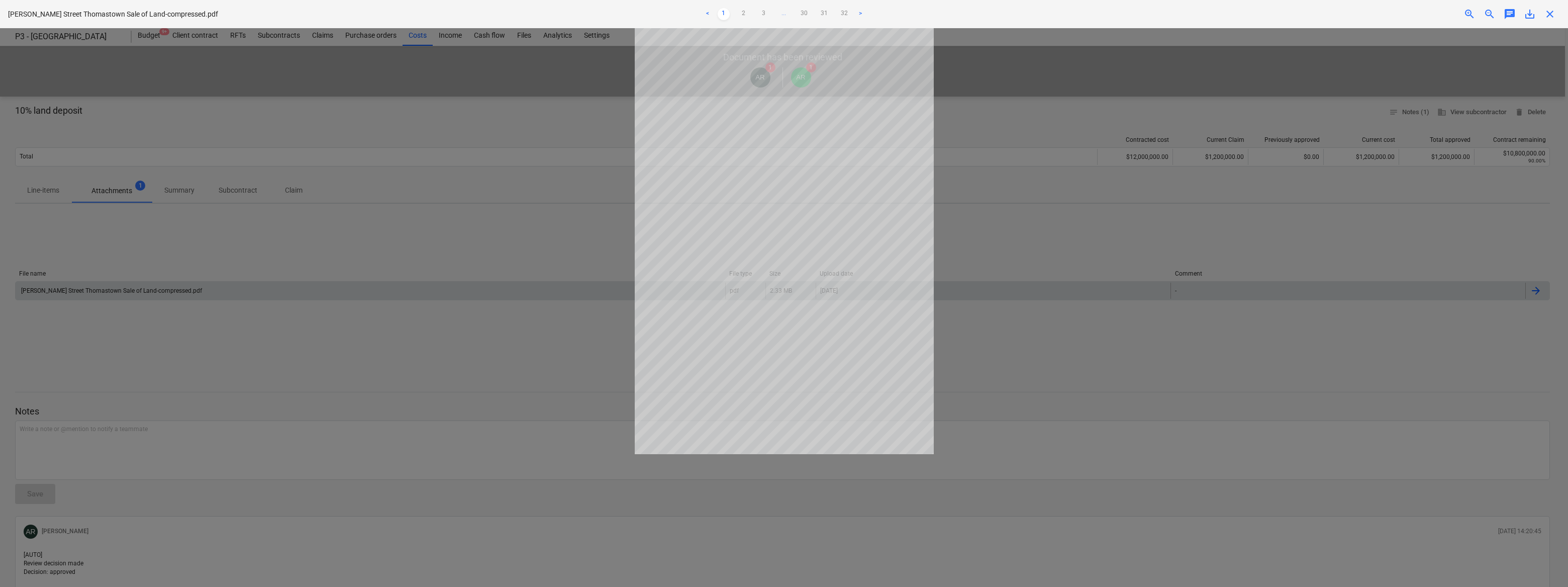
click at [864, 12] on link ">" at bounding box center [860, 14] width 12 height 12
click at [864, 12] on ul "< 1 2 3 4 ... 30 31 32 >" at bounding box center [784, 14] width 517 height 12
drag, startPoint x: 864, startPoint y: 12, endPoint x: 849, endPoint y: 12, distance: 15.0
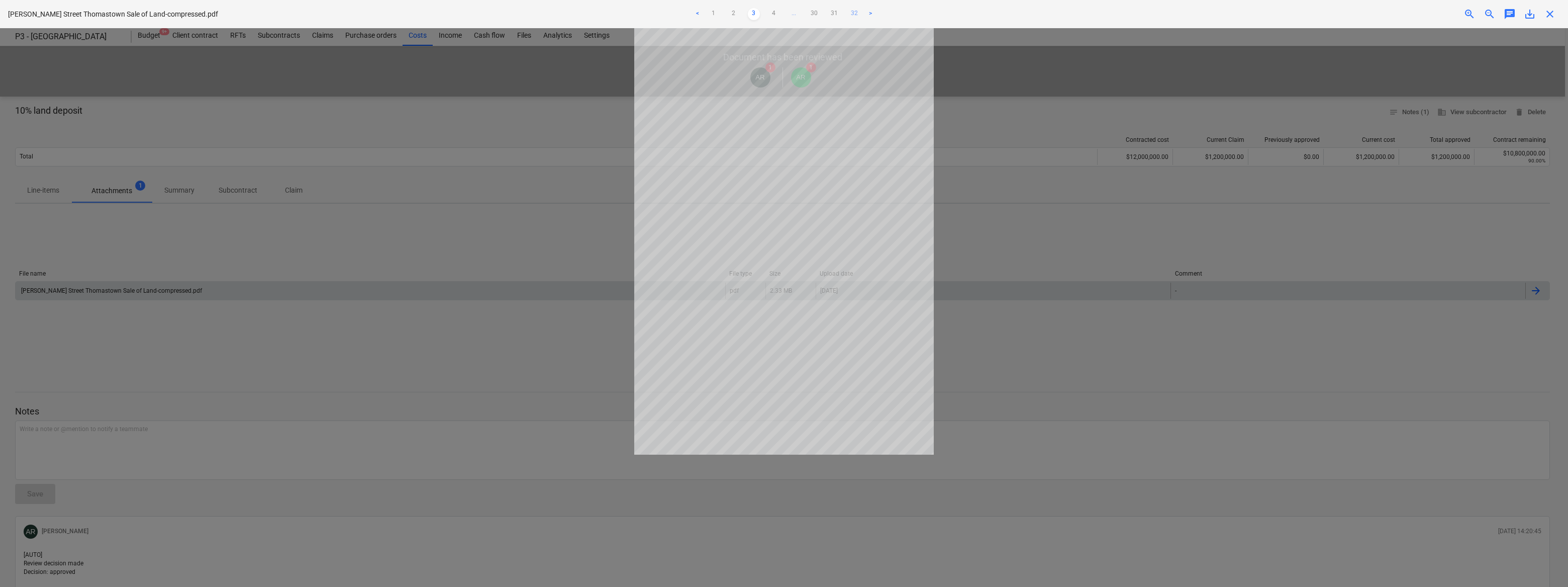
click at [849, 12] on link "32" at bounding box center [854, 14] width 12 height 12
click at [1115, 172] on div at bounding box center [784, 307] width 1568 height 559
click at [1087, 297] on div at bounding box center [784, 307] width 1568 height 559
click at [310, 98] on div at bounding box center [784, 307] width 1568 height 559
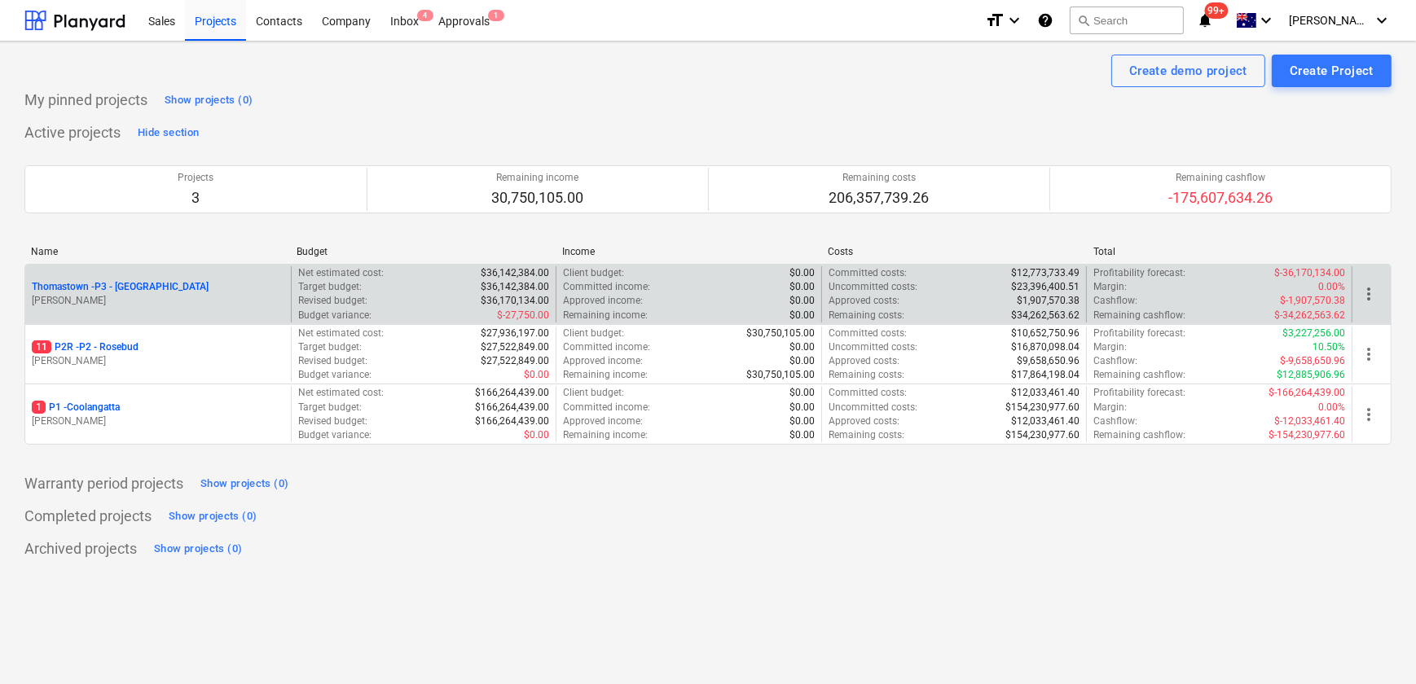
click at [85, 286] on p "Thomastown - P3 - [GEOGRAPHIC_DATA]" at bounding box center [120, 287] width 177 height 14
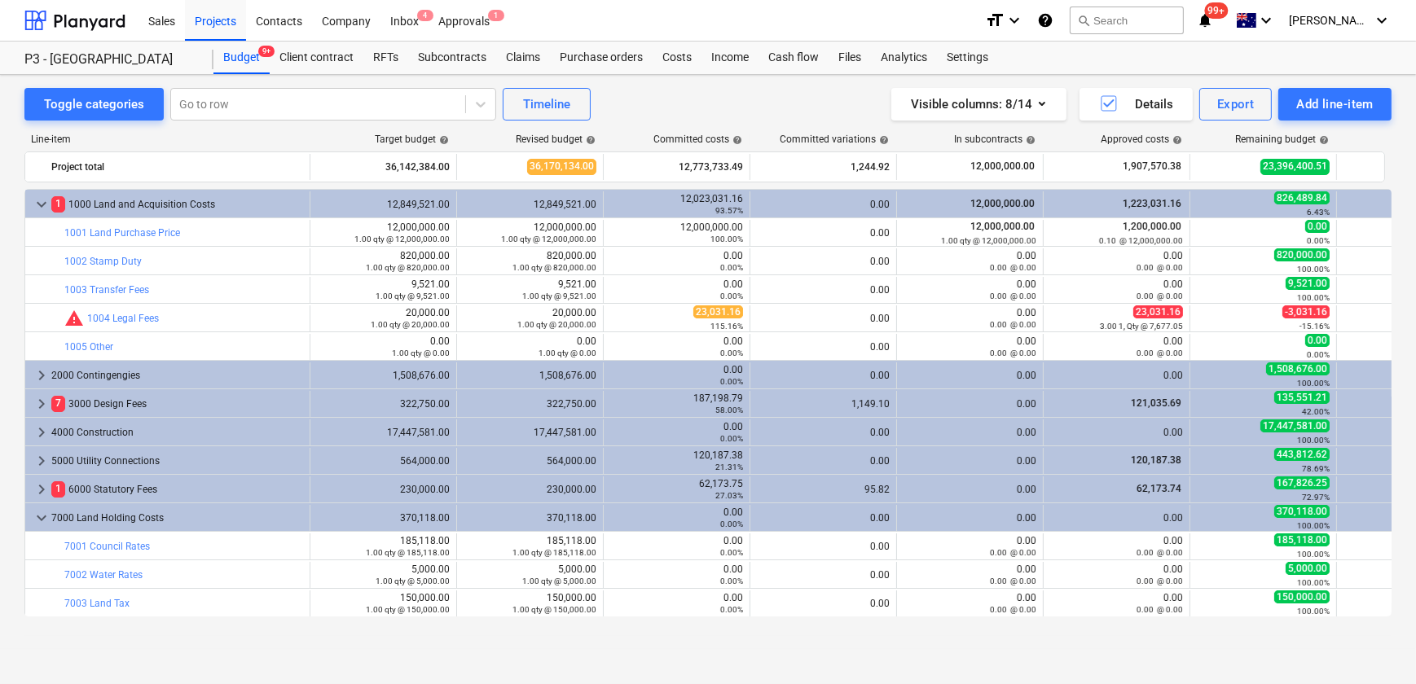
click at [727, 95] on div "Toggle categories Go to row Timeline Visible columns : 8/14 Details Export Add …" at bounding box center [707, 104] width 1367 height 33
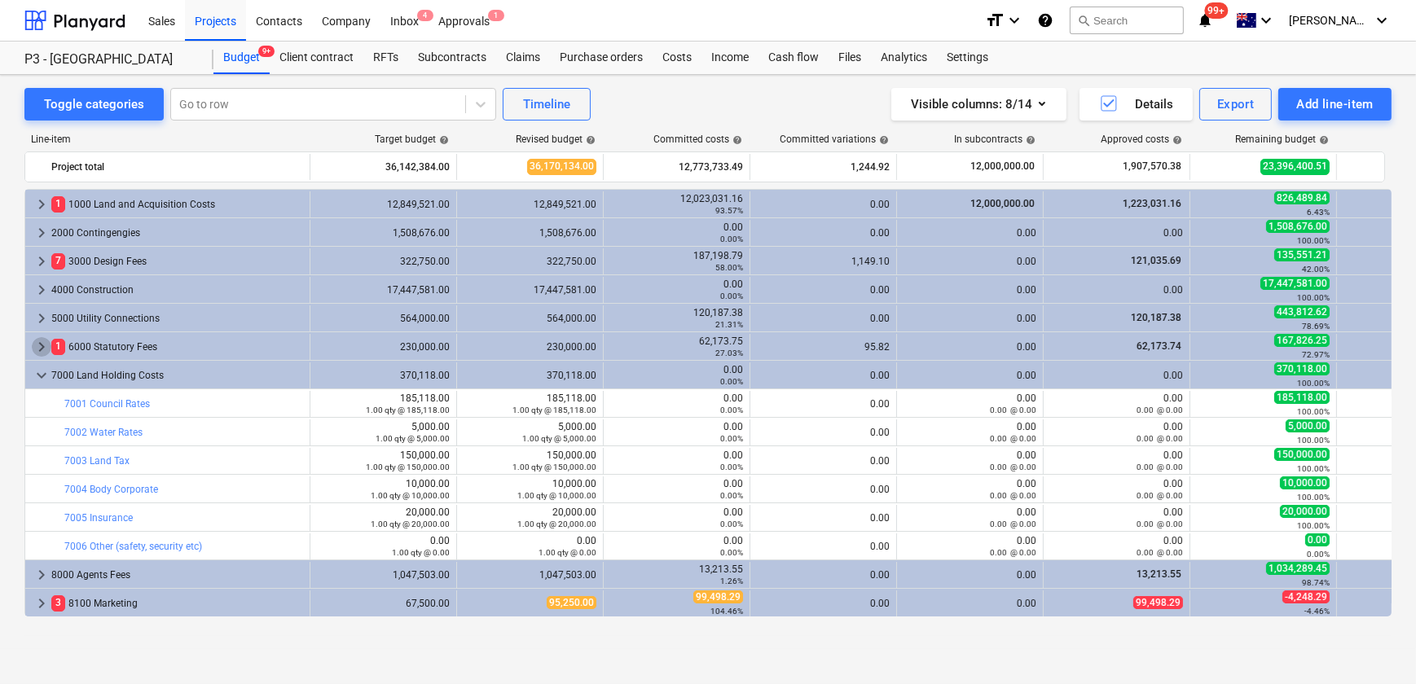
click at [37, 345] on span "keyboard_arrow_right" at bounding box center [42, 347] width 20 height 20
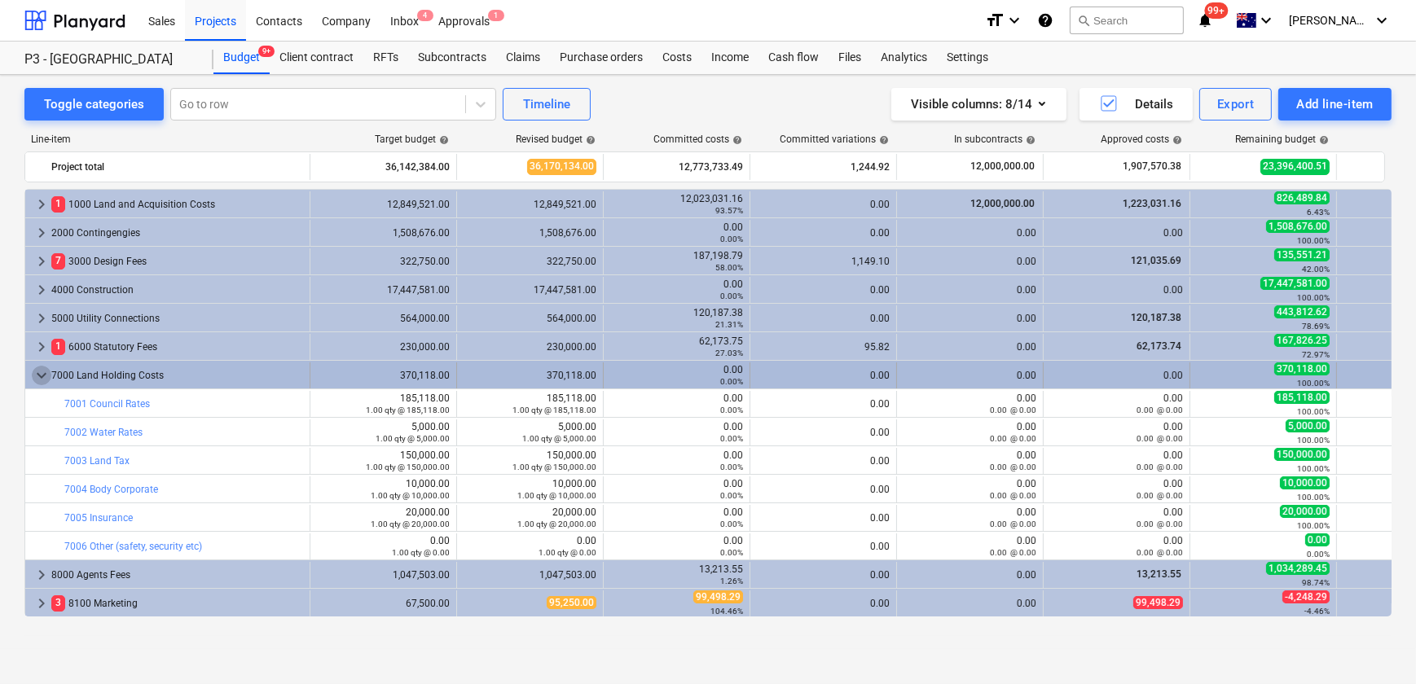
click at [37, 377] on span "keyboard_arrow_down" at bounding box center [42, 376] width 20 height 20
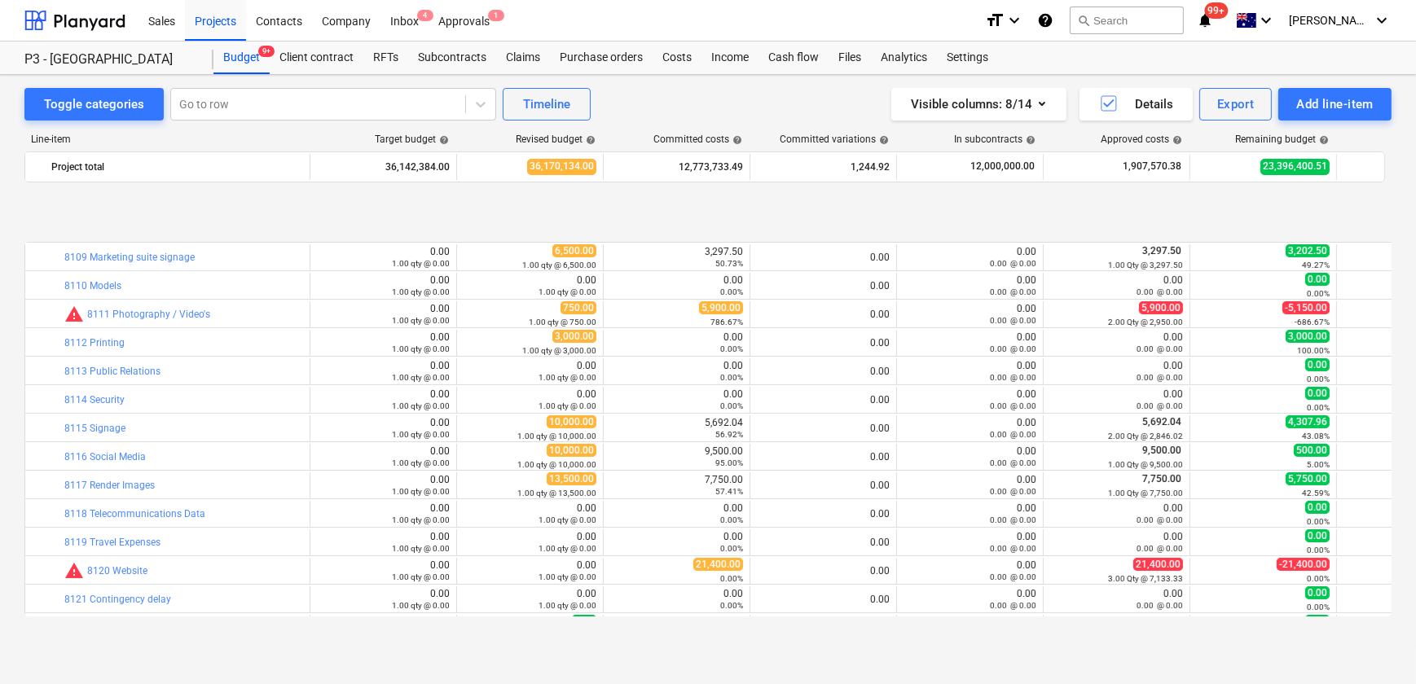
scroll to position [513, 0]
